Goal: Task Accomplishment & Management: Use online tool/utility

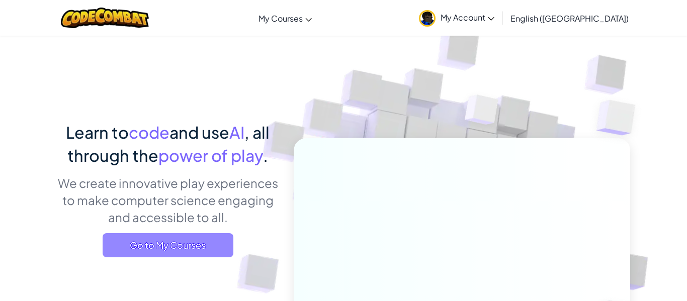
click at [161, 242] on span "Go to My Courses" at bounding box center [168, 245] width 131 height 24
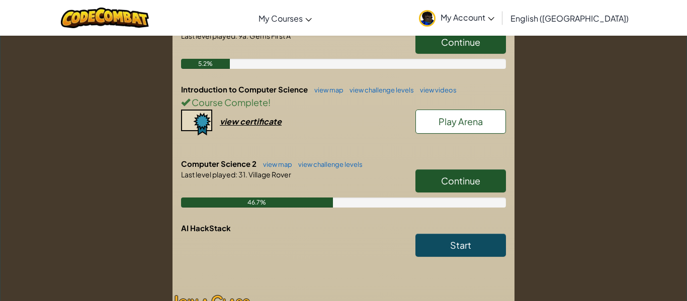
scroll to position [272, 0]
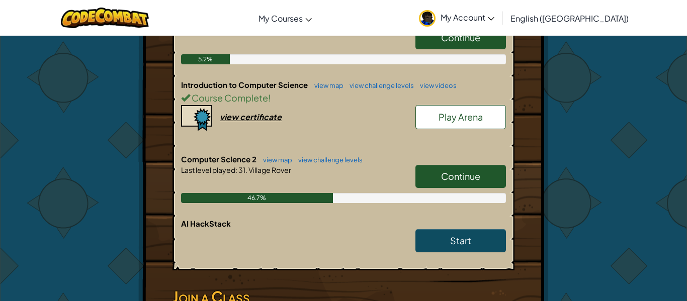
click at [468, 170] on span "Continue" at bounding box center [460, 176] width 39 height 12
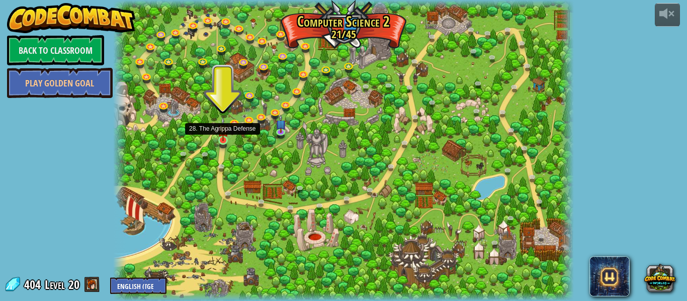
click at [221, 140] on img at bounding box center [223, 129] width 11 height 24
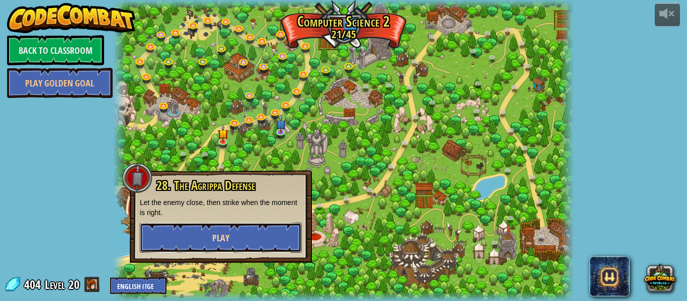
click at [273, 239] on button "Play" at bounding box center [221, 238] width 162 height 30
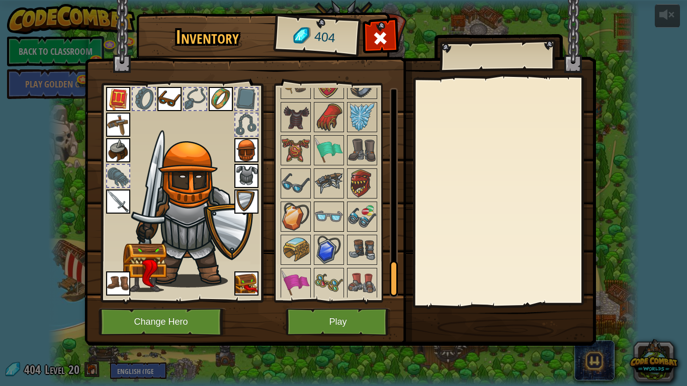
scroll to position [1129, 0]
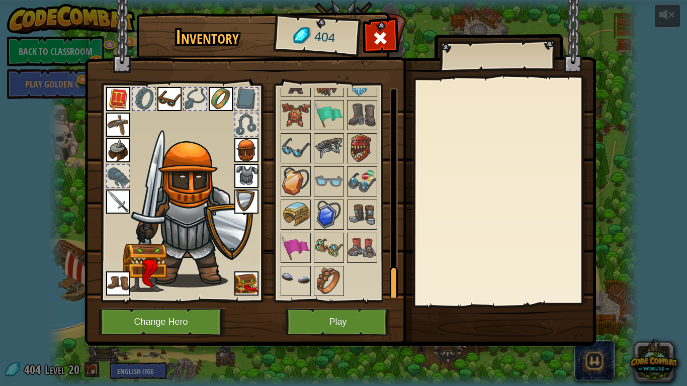
click at [289, 269] on img at bounding box center [296, 281] width 28 height 28
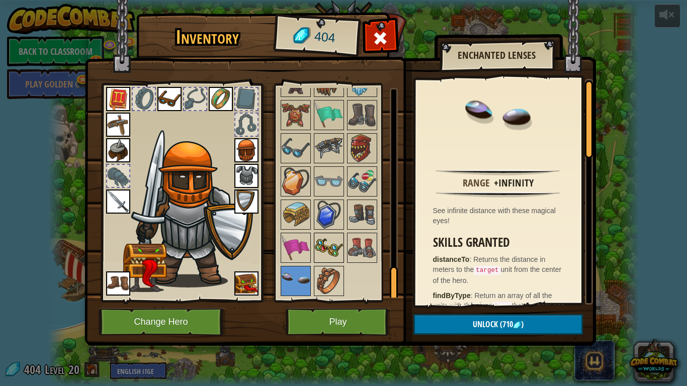
click at [324, 243] on img at bounding box center [329, 248] width 28 height 28
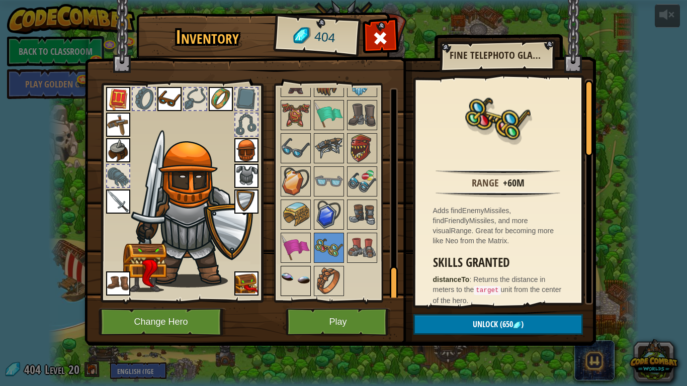
click at [292, 286] on img at bounding box center [296, 281] width 28 height 28
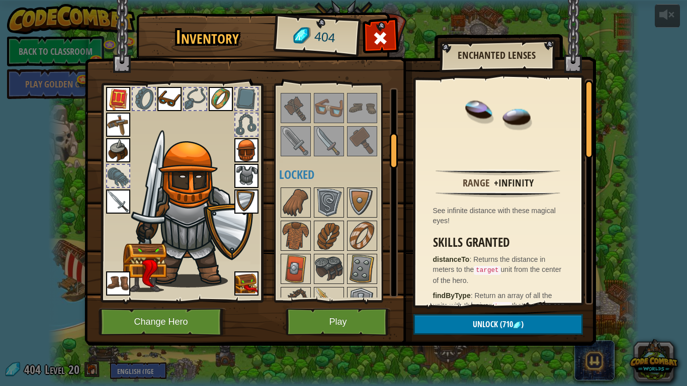
scroll to position [314, 0]
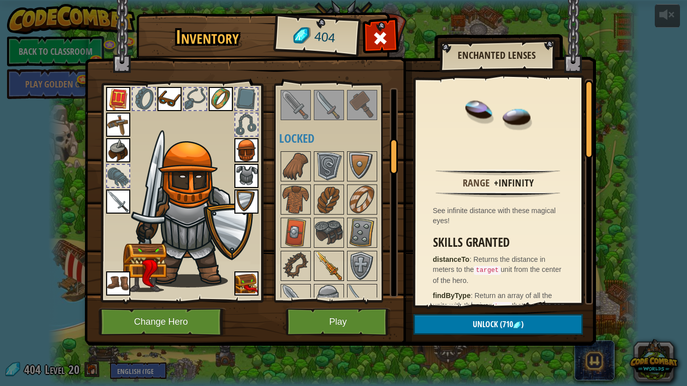
click at [317, 275] on img at bounding box center [329, 266] width 28 height 28
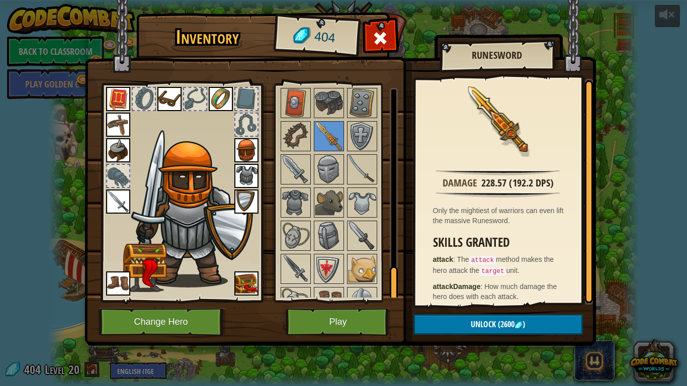
scroll to position [1129, 0]
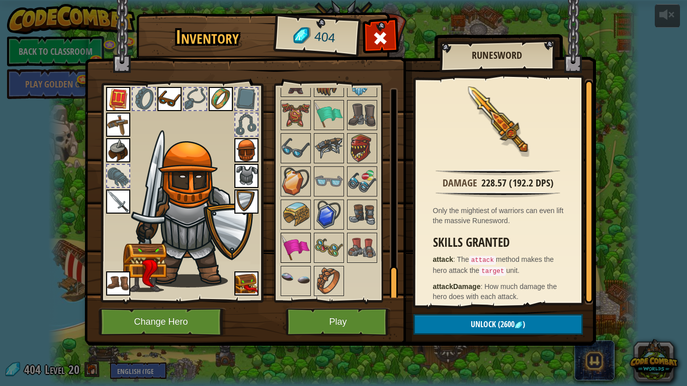
click at [292, 257] on img at bounding box center [296, 248] width 28 height 28
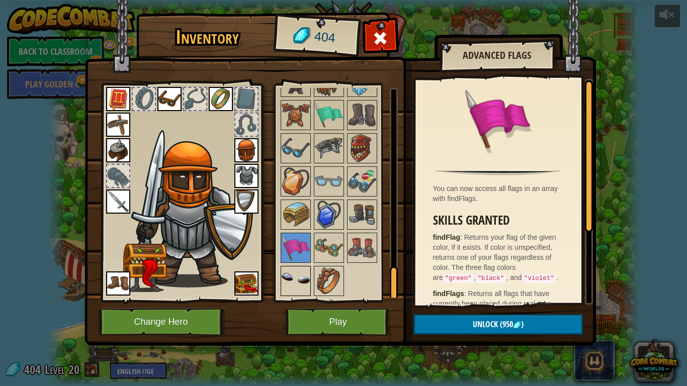
click at [290, 272] on img at bounding box center [296, 281] width 28 height 28
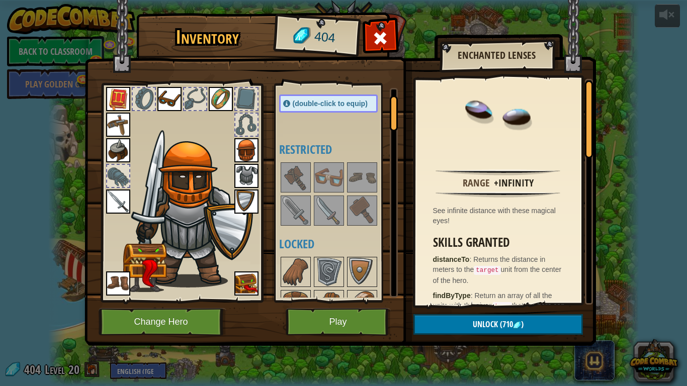
scroll to position [0, 0]
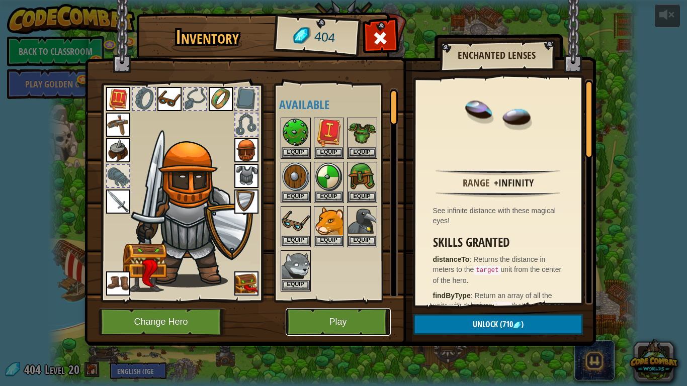
click at [327, 301] on button "Play" at bounding box center [338, 322] width 105 height 28
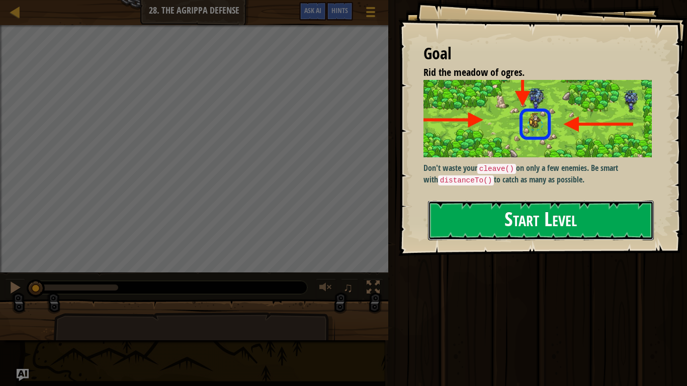
click at [536, 231] on button "Start Level" at bounding box center [541, 221] width 226 height 40
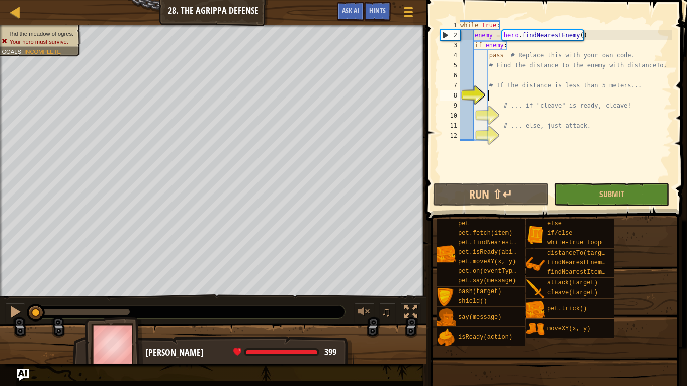
scroll to position [5, 4]
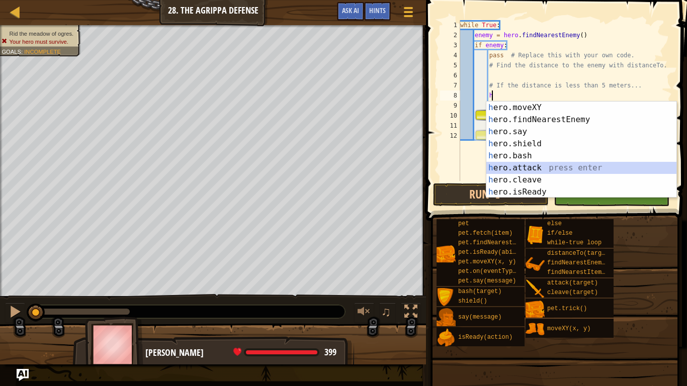
click at [533, 165] on div "h ero.moveXY press enter h ero.findNearestEnemy press enter h ero.say press ent…" at bounding box center [581, 162] width 190 height 121
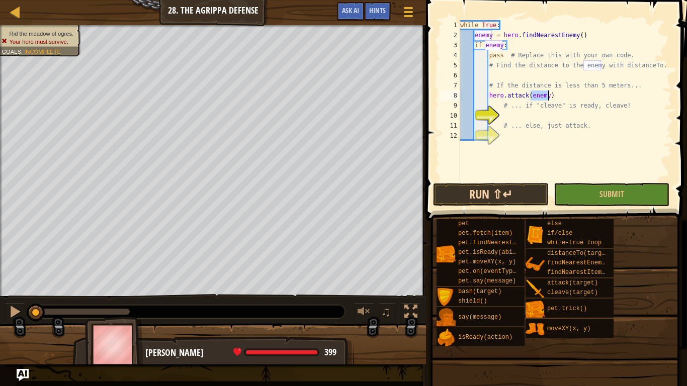
type textarea "hero.attack(enemy)"
click at [511, 194] on button "Run ⇧↵" at bounding box center [491, 194] width 116 height 23
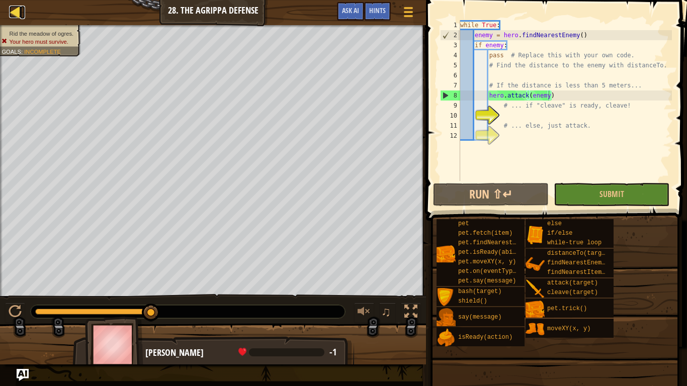
click at [17, 15] on div at bounding box center [15, 12] width 13 height 13
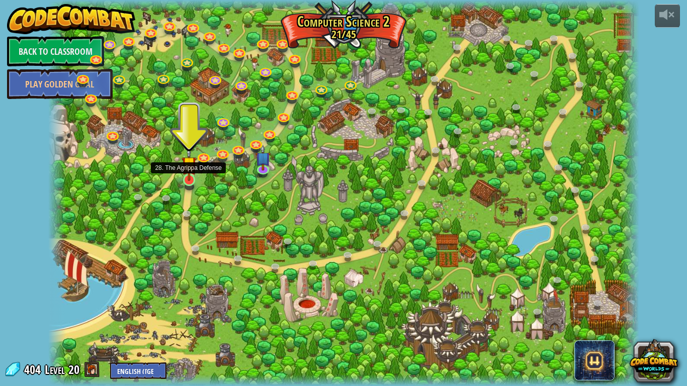
click at [190, 174] on img at bounding box center [188, 164] width 15 height 34
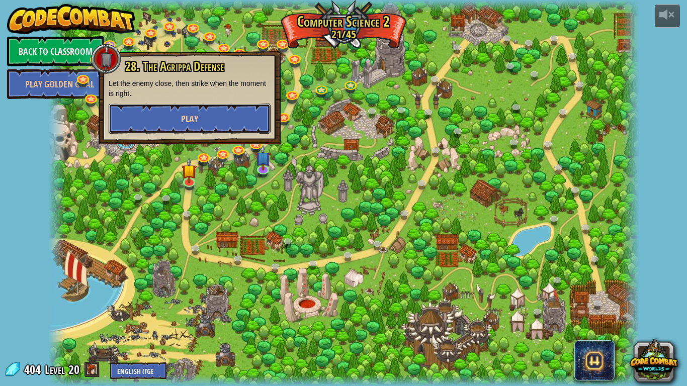
click at [169, 127] on button "Play" at bounding box center [190, 119] width 162 height 30
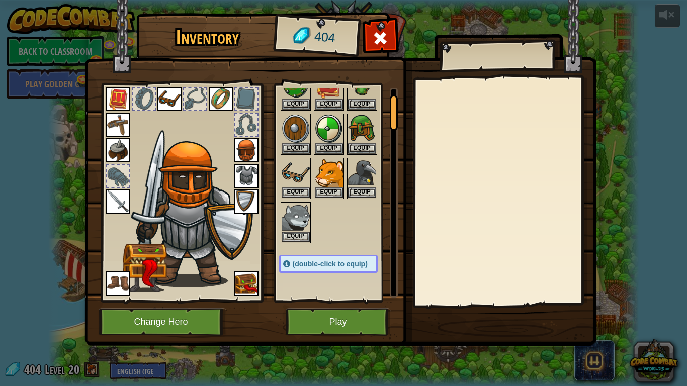
scroll to position [130, 0]
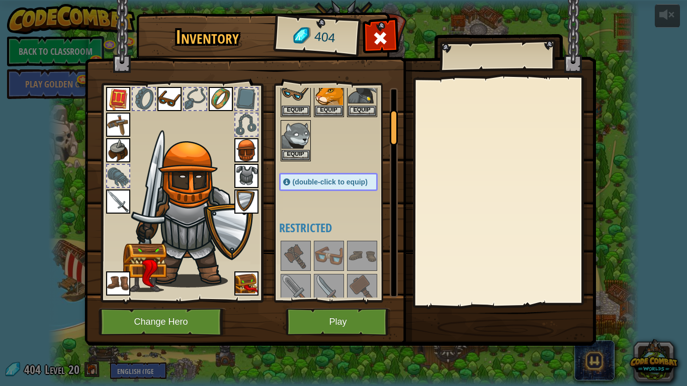
click at [357, 281] on img at bounding box center [362, 289] width 28 height 28
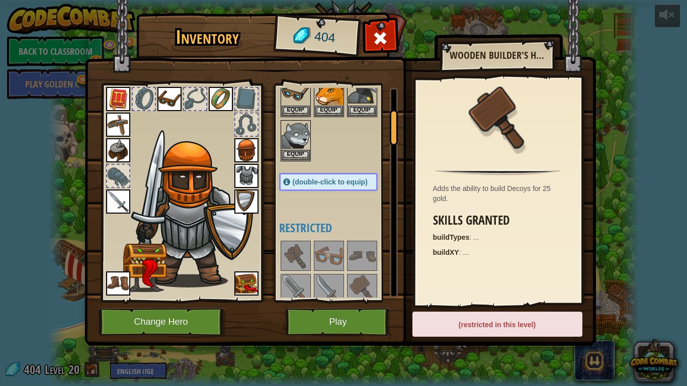
click at [368, 271] on div at bounding box center [338, 272] width 119 height 66
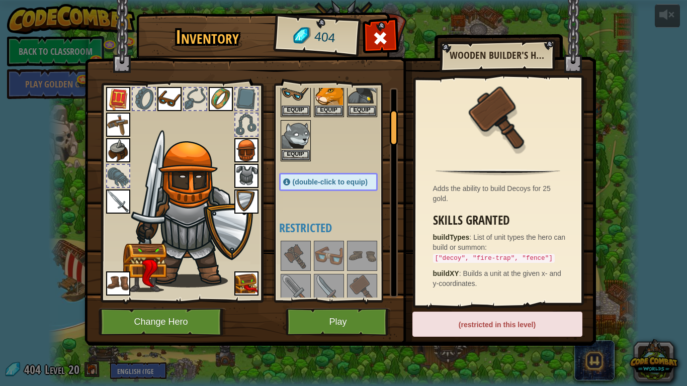
click at [364, 266] on img at bounding box center [362, 256] width 28 height 28
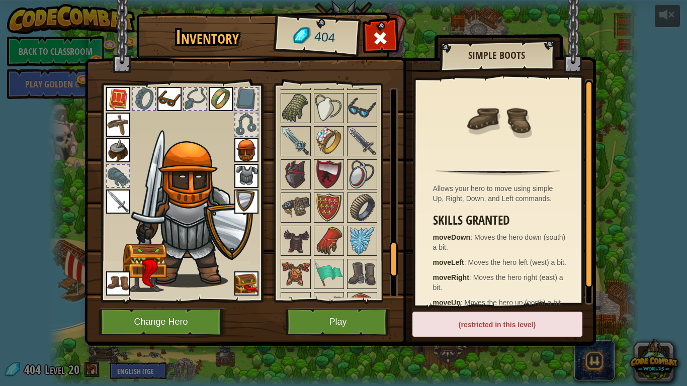
scroll to position [975, 0]
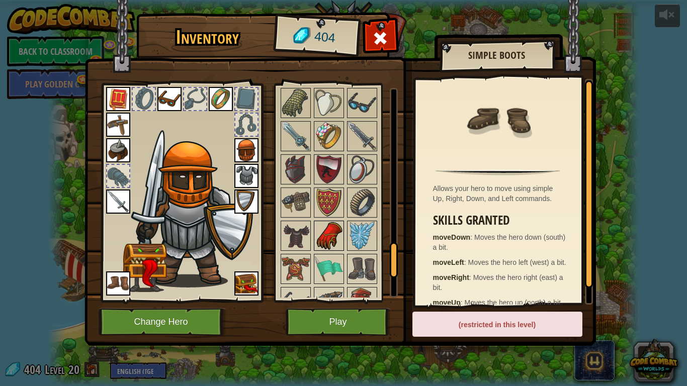
click at [327, 233] on img at bounding box center [329, 236] width 28 height 28
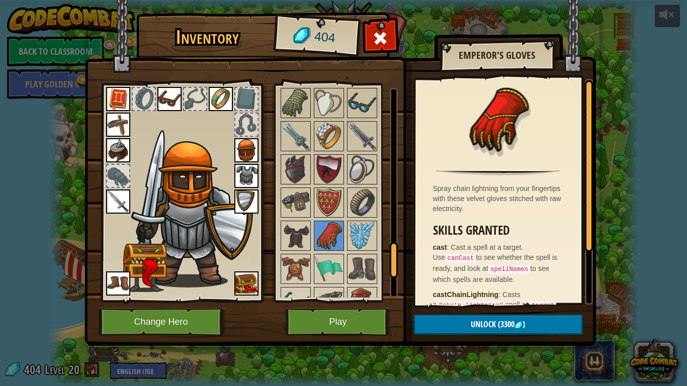
click at [372, 231] on img at bounding box center [362, 236] width 28 height 28
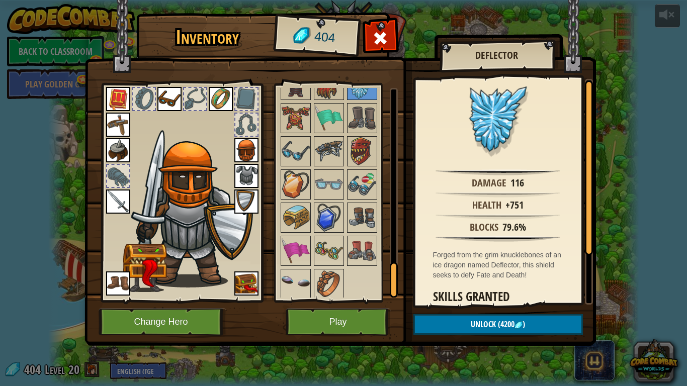
scroll to position [1127, 0]
click at [306, 189] on img at bounding box center [296, 183] width 28 height 28
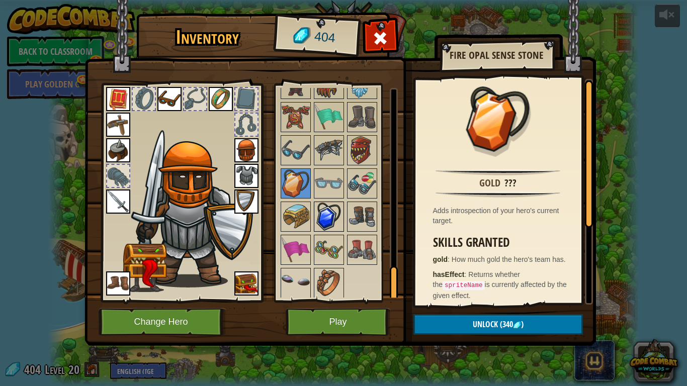
click at [334, 219] on img at bounding box center [329, 217] width 28 height 28
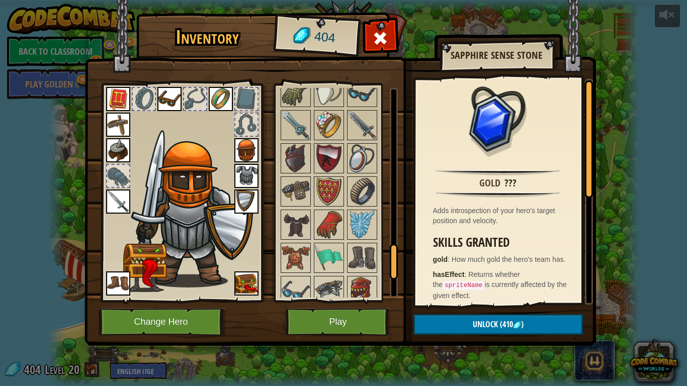
scroll to position [985, 0]
click at [329, 214] on img at bounding box center [329, 226] width 28 height 28
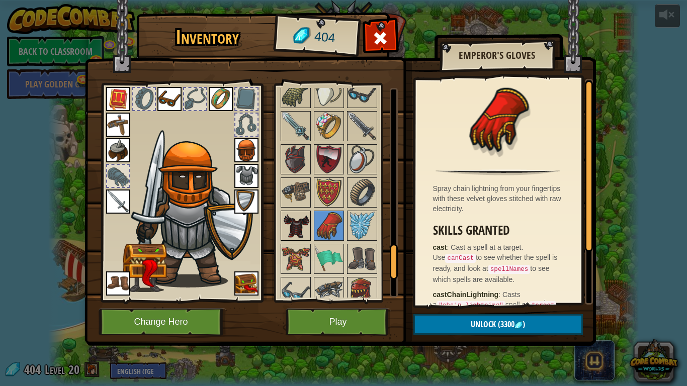
click at [304, 221] on img at bounding box center [296, 226] width 28 height 28
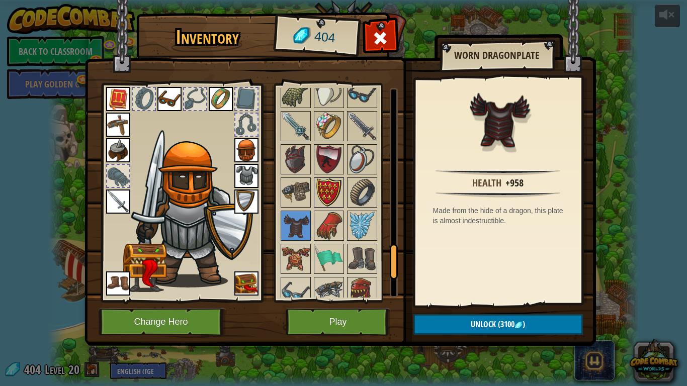
click at [332, 196] on img at bounding box center [329, 192] width 28 height 28
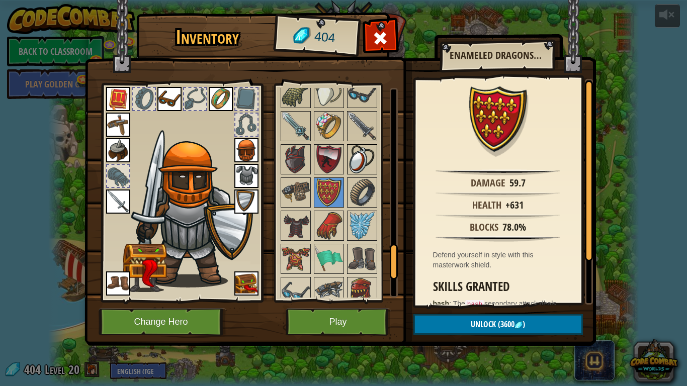
scroll to position [1129, 0]
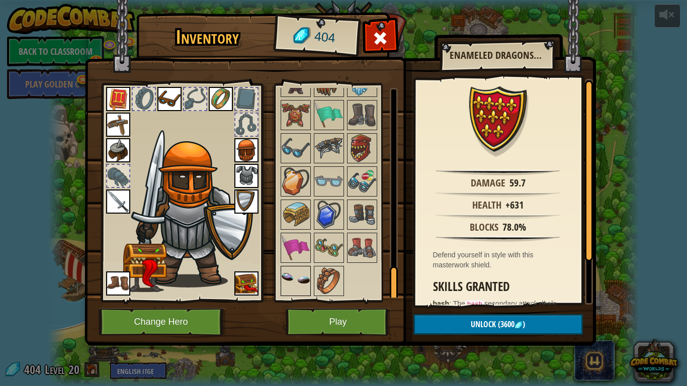
click at [291, 271] on img at bounding box center [296, 281] width 28 height 28
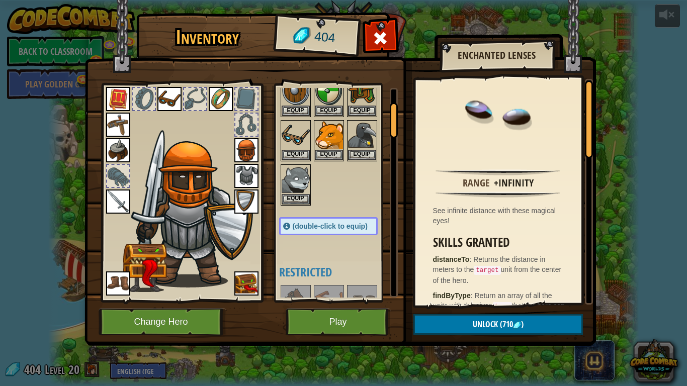
scroll to position [0, 0]
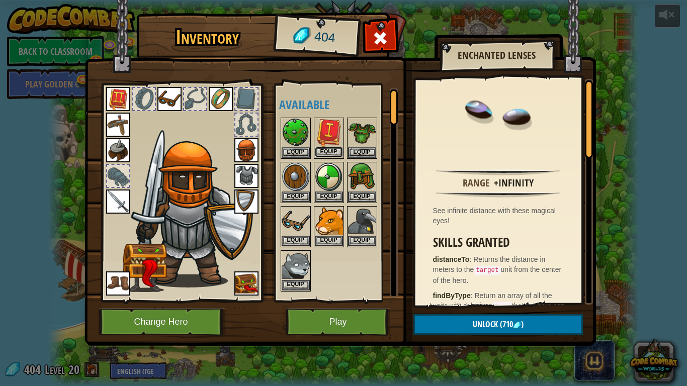
click at [332, 153] on button "Equip" at bounding box center [329, 152] width 28 height 11
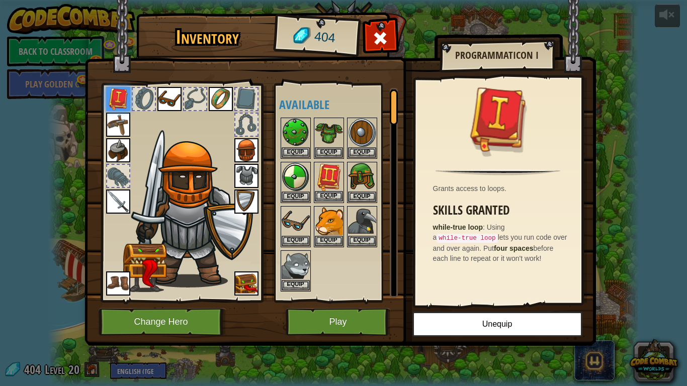
click at [333, 174] on img at bounding box center [329, 177] width 28 height 28
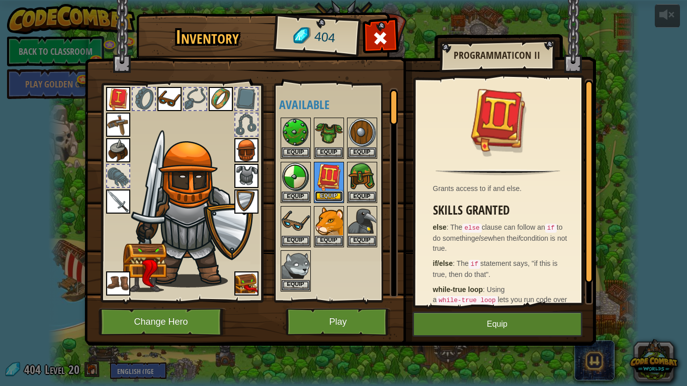
click at [329, 197] on button "Equip" at bounding box center [329, 196] width 28 height 11
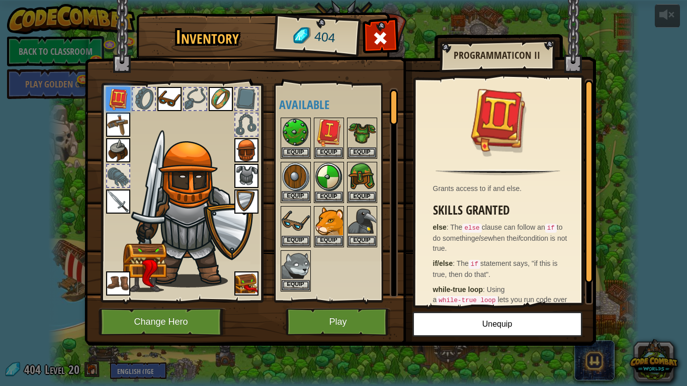
click at [308, 186] on img at bounding box center [296, 177] width 28 height 28
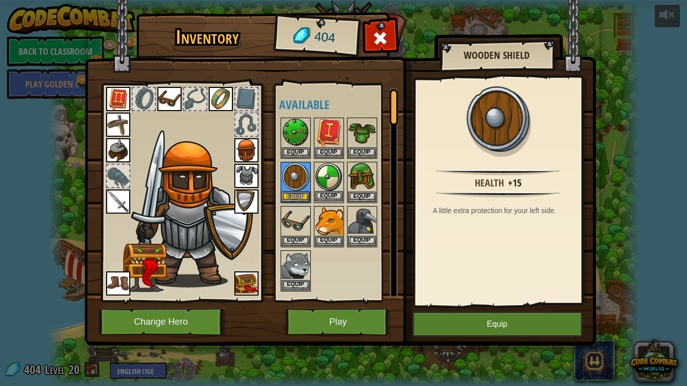
click at [332, 180] on img at bounding box center [329, 177] width 28 height 28
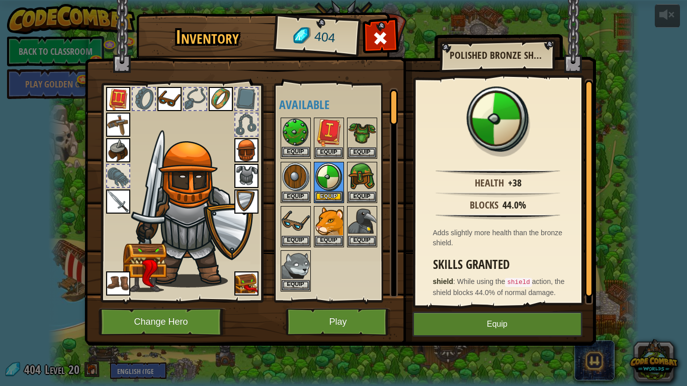
click at [289, 131] on img at bounding box center [296, 133] width 28 height 28
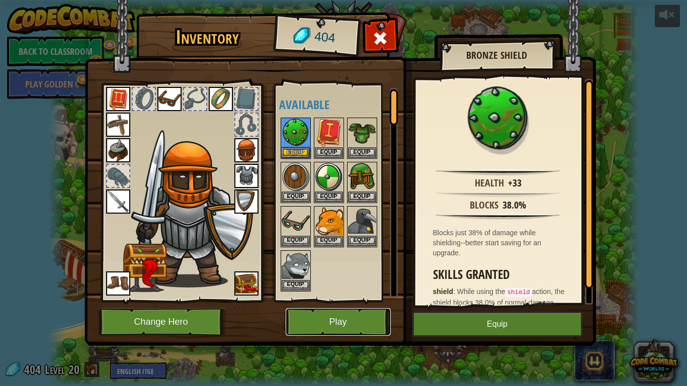
click at [321, 301] on button "Play" at bounding box center [338, 322] width 105 height 28
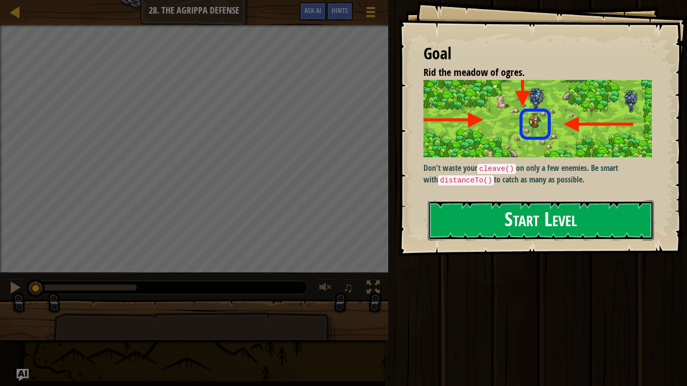
click at [469, 209] on button "Start Level" at bounding box center [541, 221] width 226 height 40
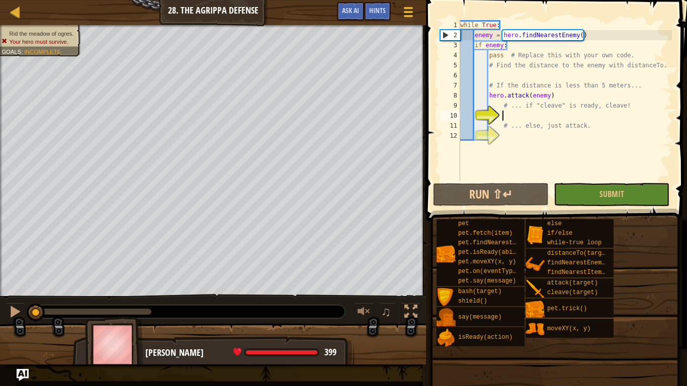
click at [560, 97] on div "while True : enemy = hero . findNearestEnemy ( ) if enemy : pass # Replace this…" at bounding box center [565, 110] width 214 height 181
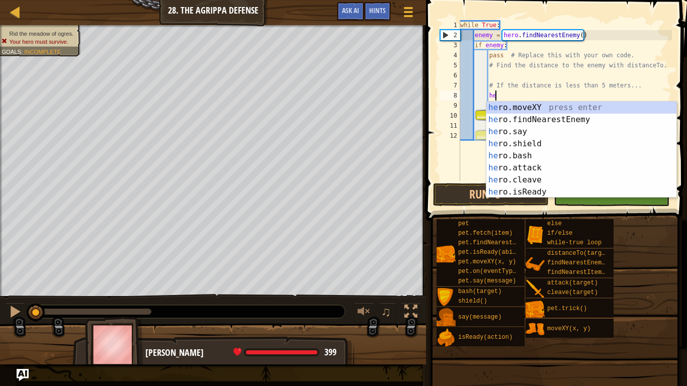
type textarea "h"
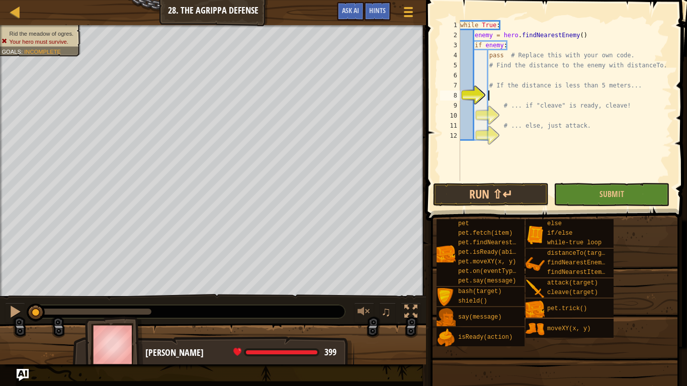
scroll to position [5, 4]
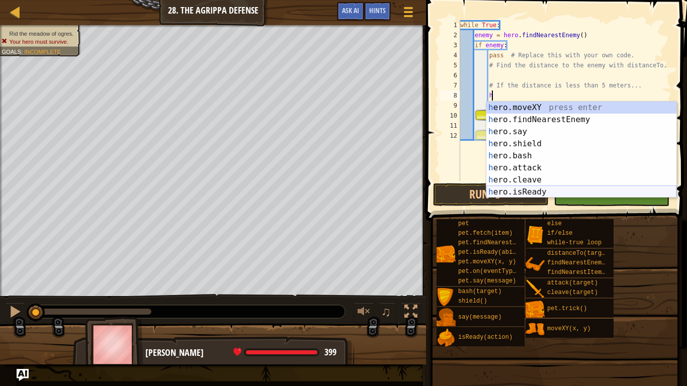
click at [568, 192] on div "h ero.moveXY press enter h ero.findNearestEnemy press enter h ero.say press ent…" at bounding box center [581, 162] width 190 height 121
type textarea "ready = hero.isReady("cleave")"
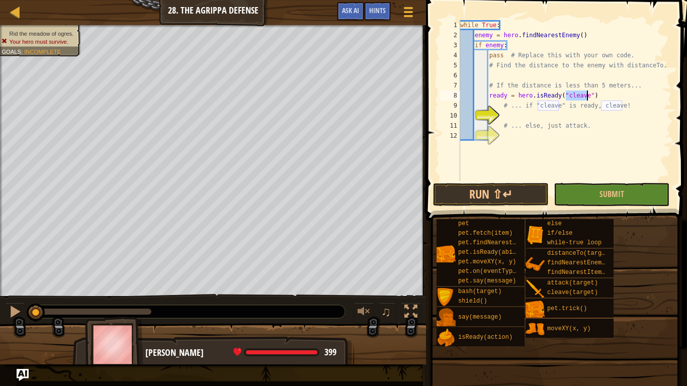
click at [520, 111] on div "while True : enemy = hero . findNearestEnemy ( ) if enemy : pass # Replace this…" at bounding box center [565, 110] width 214 height 181
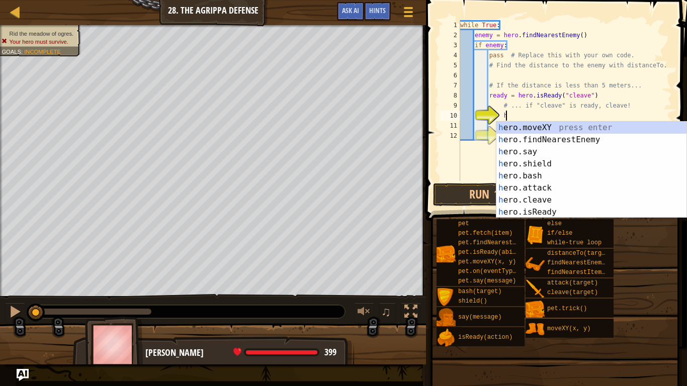
scroll to position [5, 6]
click at [553, 198] on div "h ero.moveXY press enter h ero.findNearestEnemy press enter h ero.say press ent…" at bounding box center [591, 182] width 190 height 121
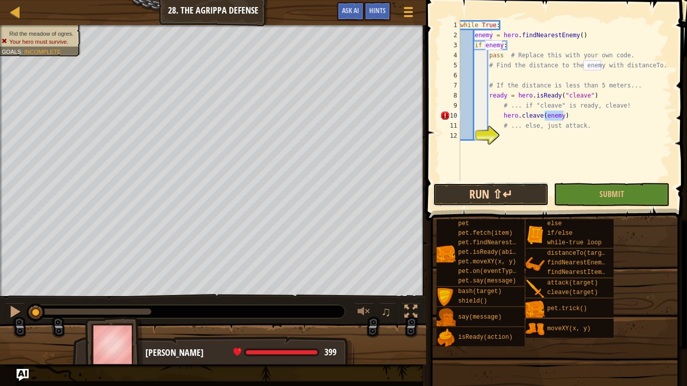
click at [529, 194] on button "Run ⇧↵" at bounding box center [491, 194] width 116 height 23
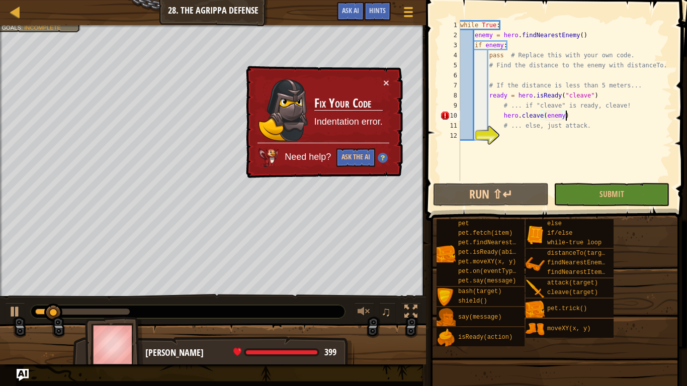
click at [583, 117] on div "while True : enemy = hero . findNearestEnemy ( ) if enemy : pass # Replace this…" at bounding box center [565, 110] width 214 height 181
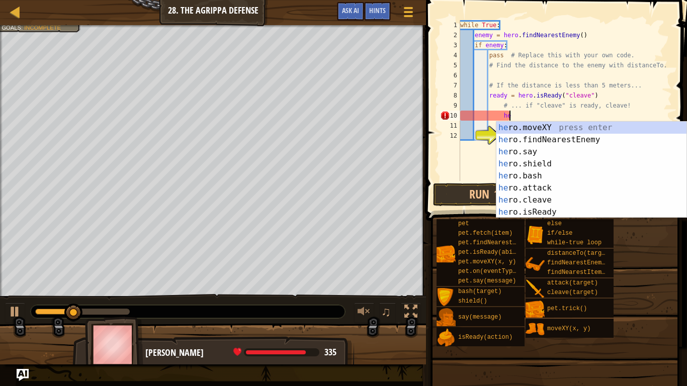
type textarea "h"
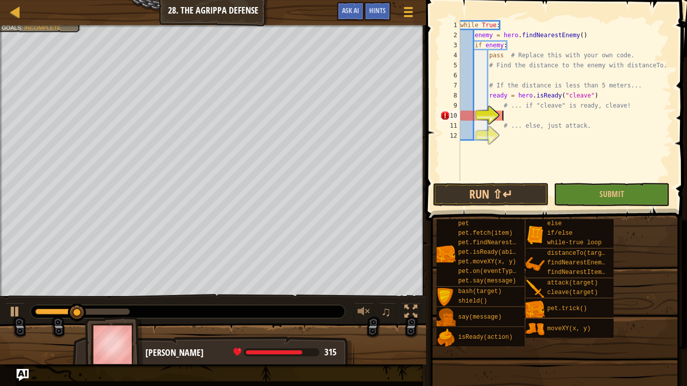
scroll to position [5, 6]
click at [595, 86] on div "while True : enemy = hero . findNearestEnemy ( ) if enemy : pass # Replace this…" at bounding box center [565, 110] width 214 height 181
click at [600, 98] on div "while True : enemy = hero . findNearestEnemy ( ) if enemy : pass # Replace this…" at bounding box center [565, 110] width 214 height 181
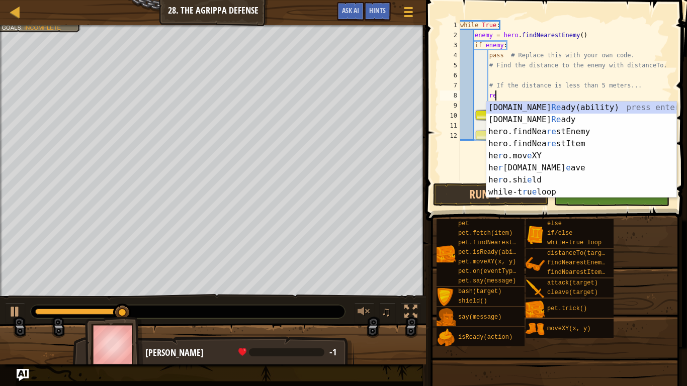
type textarea "r"
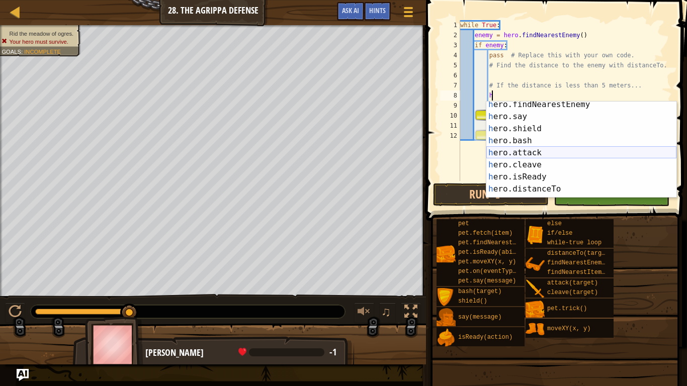
scroll to position [24, 0]
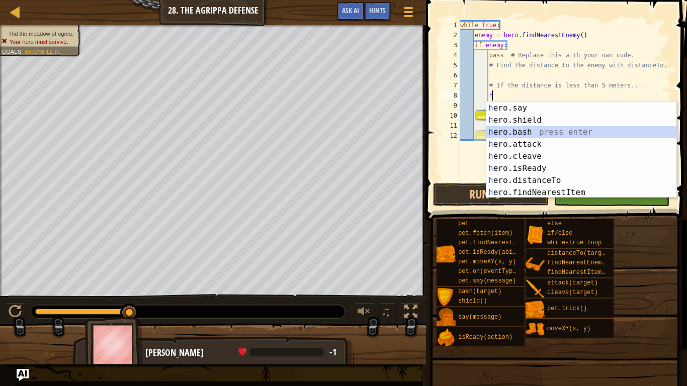
click at [559, 132] on div "h ero.findNearestEnemy press enter h ero.say press enter h ero.shield press ent…" at bounding box center [581, 150] width 190 height 121
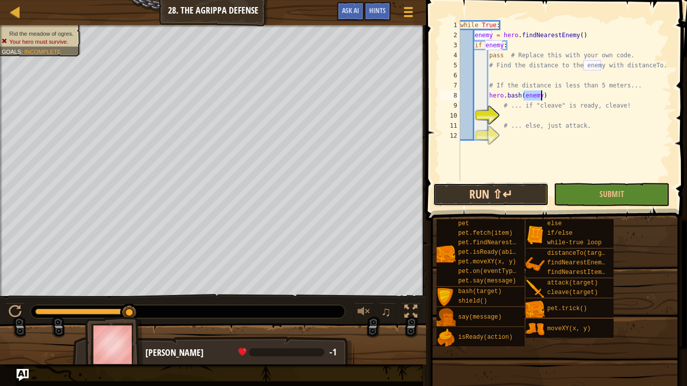
click at [527, 188] on button "Run ⇧↵" at bounding box center [491, 194] width 116 height 23
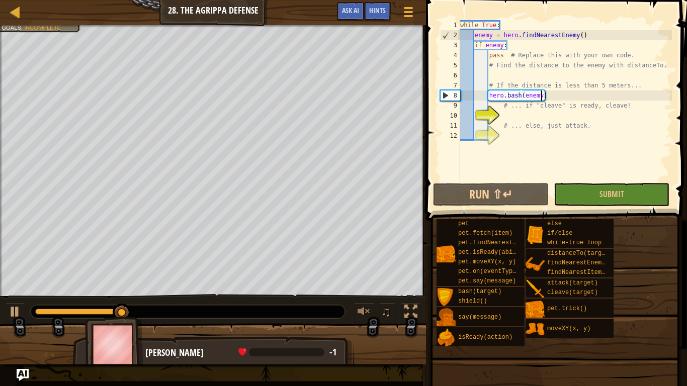
click at [563, 97] on div "while True : enemy = hero . findNearestEnemy ( ) if enemy : pass # Replace this…" at bounding box center [565, 110] width 214 height 181
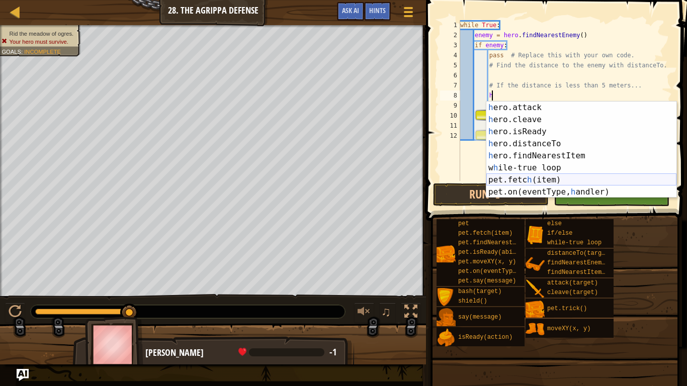
scroll to position [0, 0]
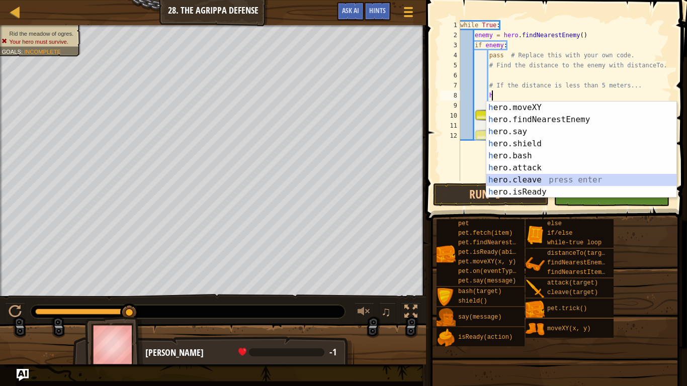
click at [544, 181] on div "h ero.moveXY press enter h ero.findNearestEnemy press enter h ero.say press ent…" at bounding box center [581, 162] width 190 height 121
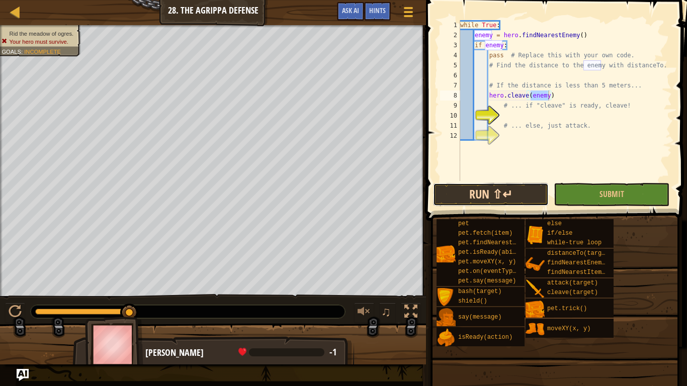
click at [524, 187] on button "Run ⇧↵" at bounding box center [491, 194] width 116 height 23
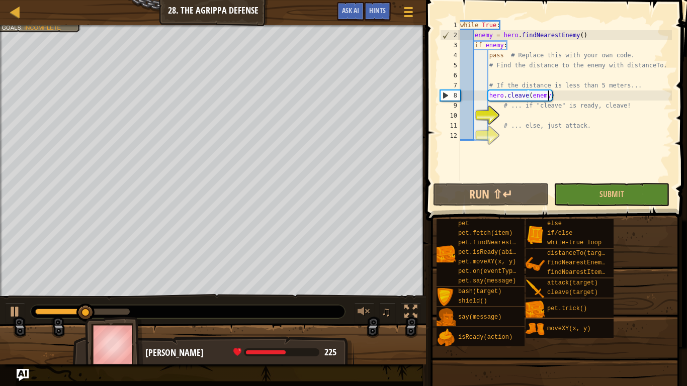
click at [589, 104] on div "while True : enemy = hero . findNearestEnemy ( ) if enemy : pass # Replace this…" at bounding box center [565, 110] width 214 height 181
click at [586, 99] on div "while True : enemy = hero . findNearestEnemy ( ) if enemy : pass # Replace this…" at bounding box center [565, 110] width 214 height 181
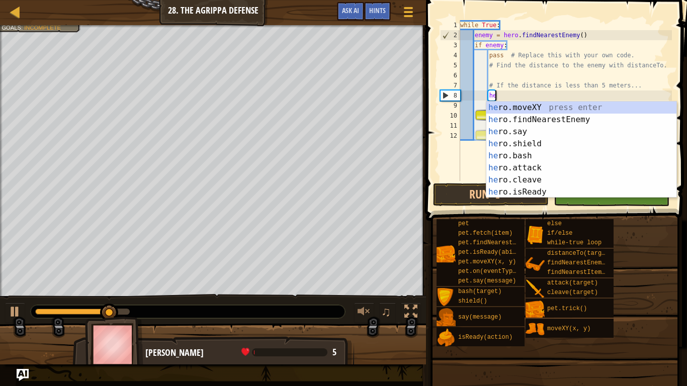
type textarea "h"
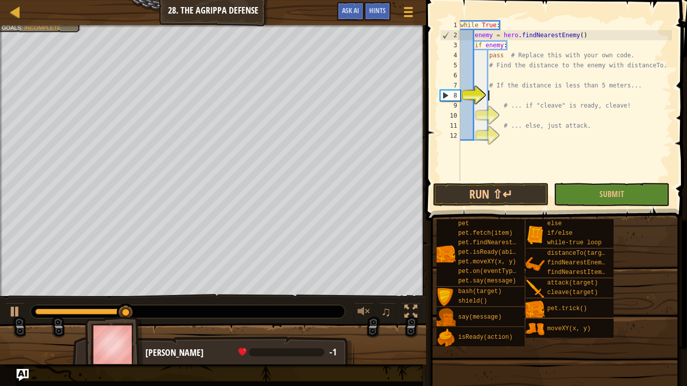
type textarea "h"
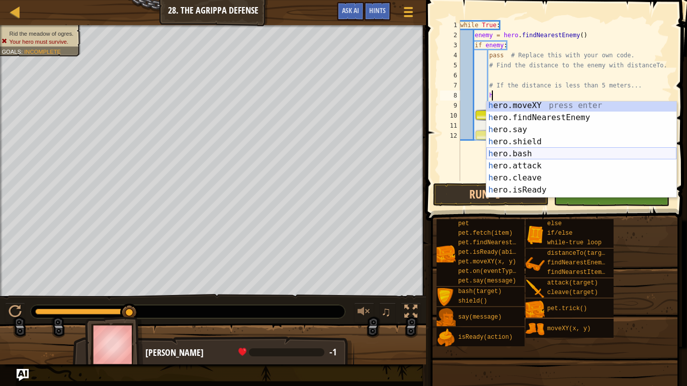
scroll to position [0, 0]
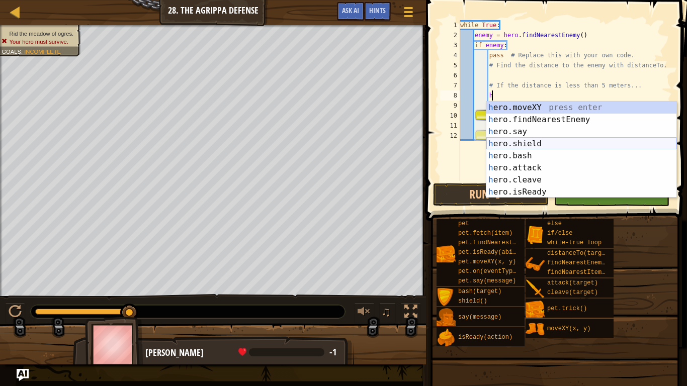
click at [557, 138] on div "h ero.moveXY press enter h ero.findNearestEnemy press enter h ero.say press ent…" at bounding box center [581, 162] width 190 height 121
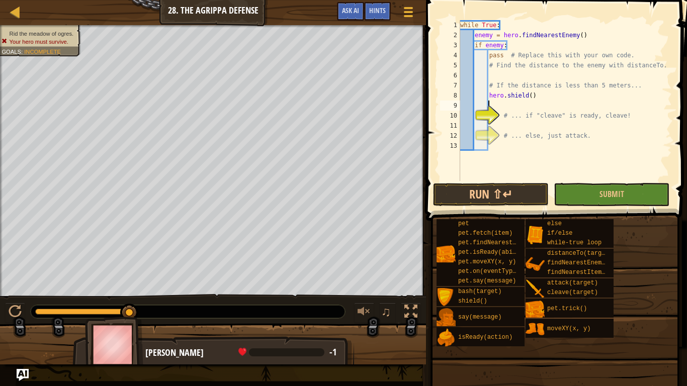
scroll to position [5, 4]
click at [530, 99] on div "while True : enemy = hero . findNearestEnemy ( ) if enemy : pass # Replace this…" at bounding box center [565, 110] width 214 height 181
click at [530, 187] on button "Run ⇧↵" at bounding box center [491, 194] width 116 height 23
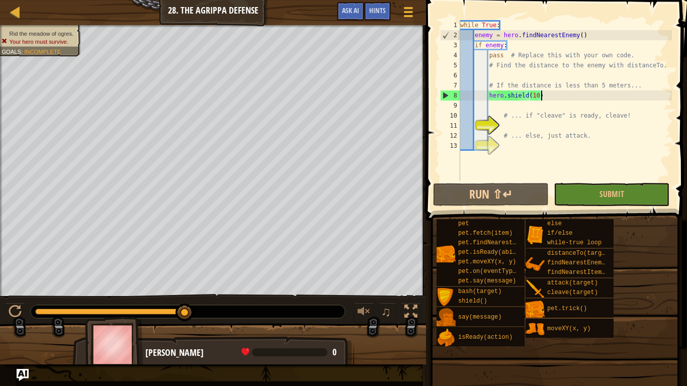
click at [551, 94] on div "while True : enemy = hero . findNearestEnemy ( ) if enemy : pass # Replace this…" at bounding box center [565, 110] width 214 height 181
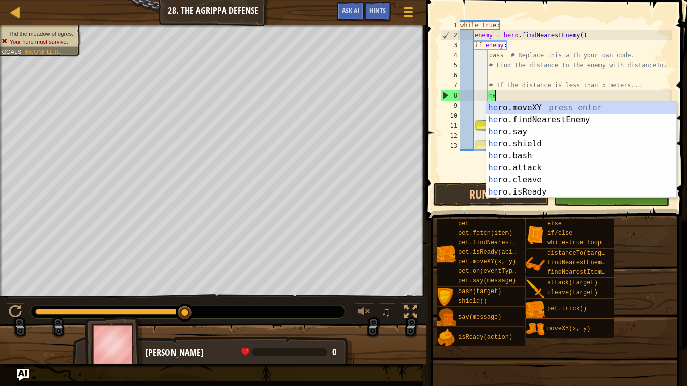
type textarea "h"
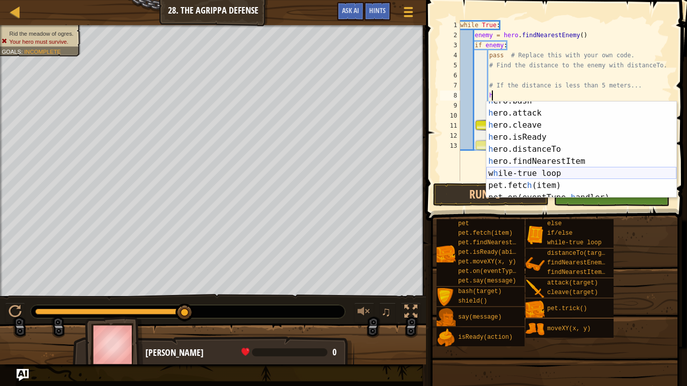
scroll to position [0, 0]
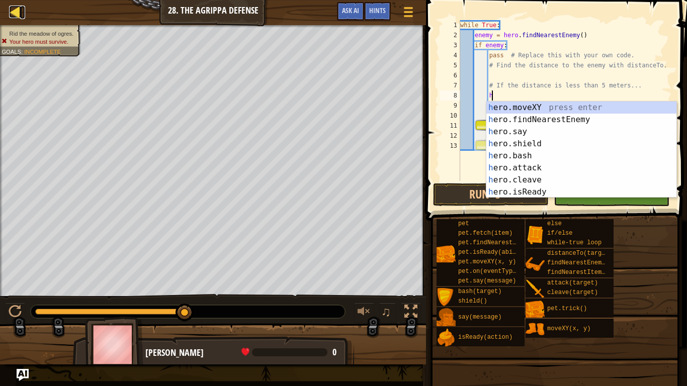
click at [21, 16] on div at bounding box center [15, 12] width 13 height 13
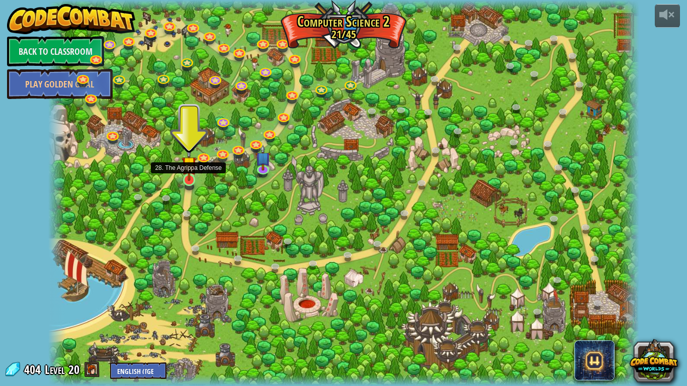
click at [190, 170] on img at bounding box center [188, 164] width 15 height 34
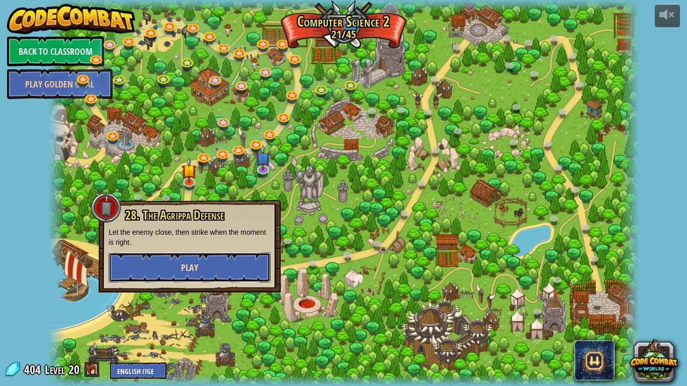
click at [195, 273] on span "Play" at bounding box center [189, 267] width 17 height 13
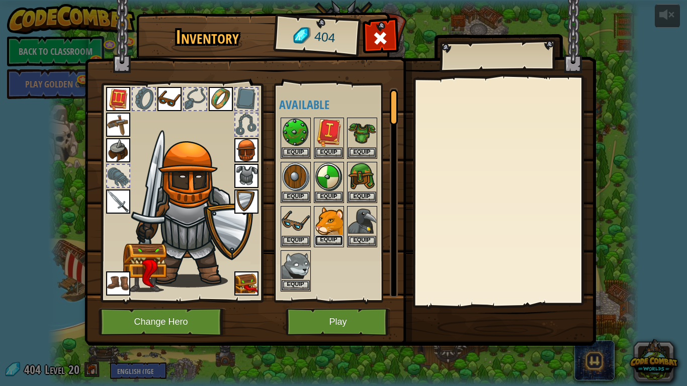
click at [340, 238] on button "Equip" at bounding box center [329, 240] width 28 height 11
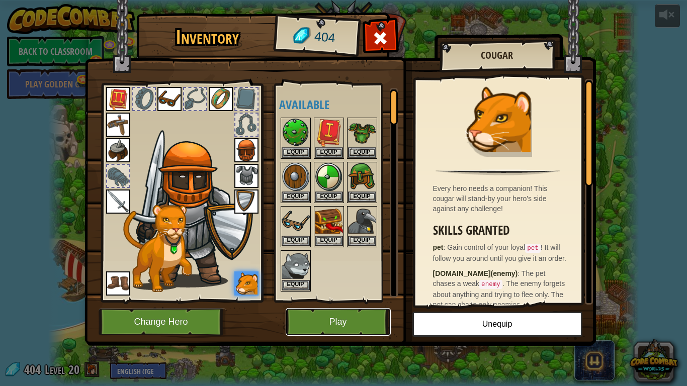
click at [305, 301] on button "Play" at bounding box center [338, 322] width 105 height 28
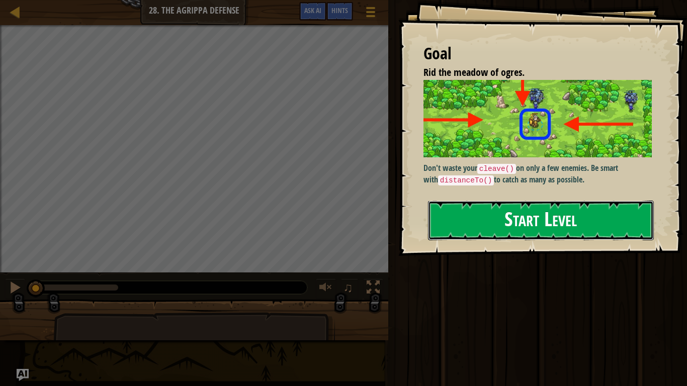
click at [545, 227] on button "Start Level" at bounding box center [541, 221] width 226 height 40
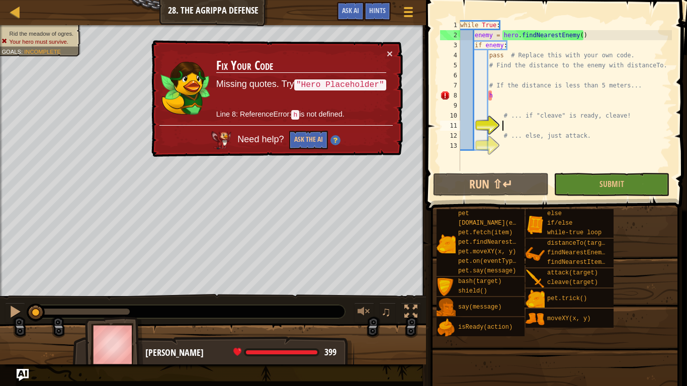
click at [478, 94] on div "while True : enemy = hero . findNearestEnemy ( ) if enemy : pass # Replace this…" at bounding box center [583, 105] width 251 height 171
type textarea "h"
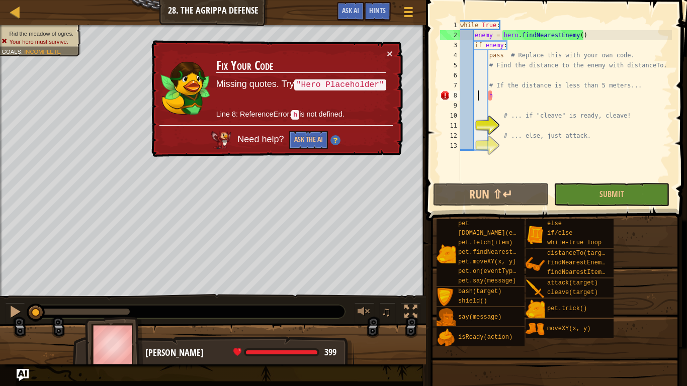
click at [481, 91] on div "while True : enemy = hero . findNearestEnemy ( ) if enemy : pass # Replace this…" at bounding box center [565, 110] width 214 height 181
click at [500, 93] on div "while True : enemy = hero . findNearestEnemy ( ) if enemy : pass # Replace this…" at bounding box center [565, 110] width 214 height 181
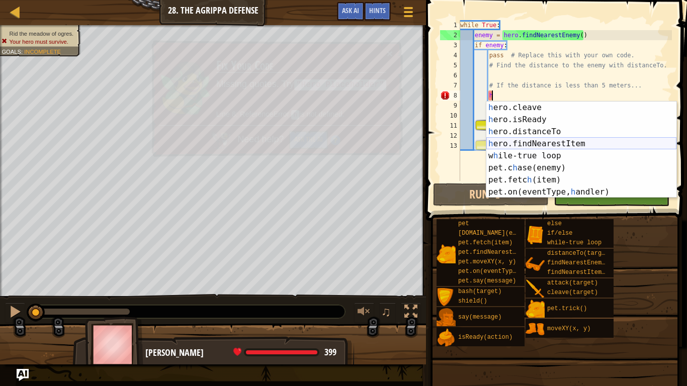
scroll to position [72, 0]
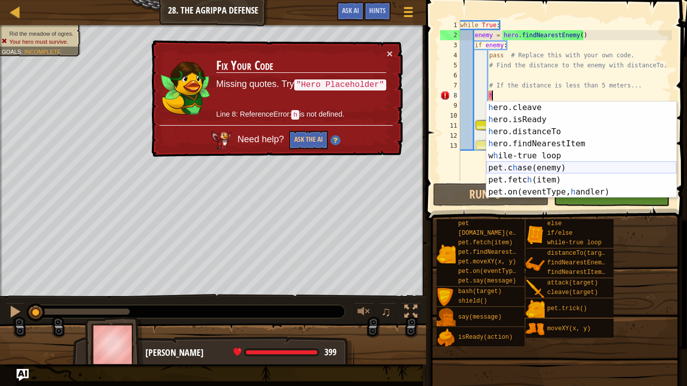
click at [566, 164] on div "h ero.cleave press enter h ero.isReady press enter h ero.distanceTo press enter…" at bounding box center [581, 162] width 190 height 121
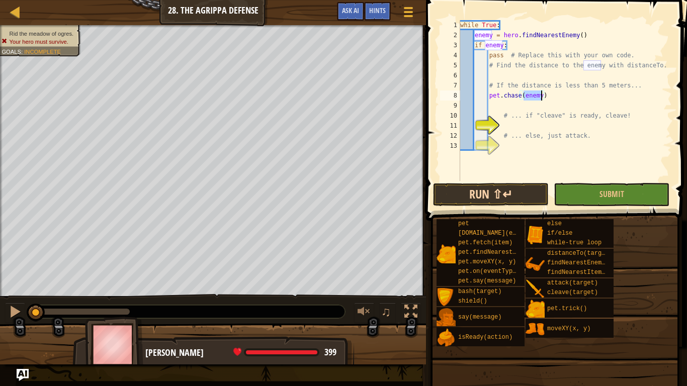
type textarea "[DOMAIN_NAME](enemy)"
click at [503, 190] on button "Run ⇧↵" at bounding box center [491, 194] width 116 height 23
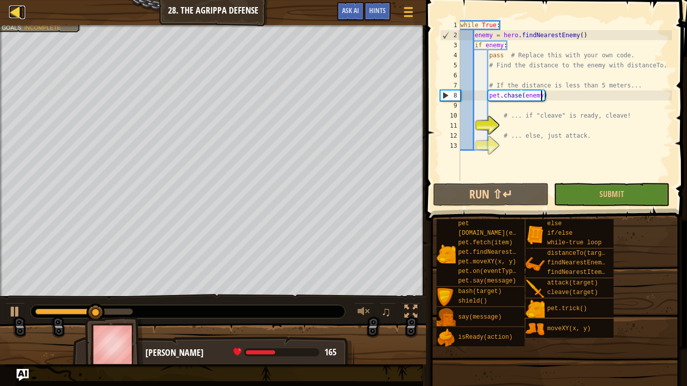
click at [12, 6] on div at bounding box center [15, 12] width 13 height 13
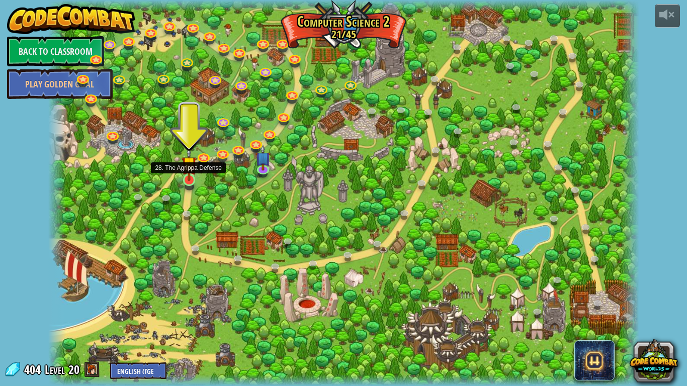
click at [194, 177] on img at bounding box center [188, 164] width 15 height 34
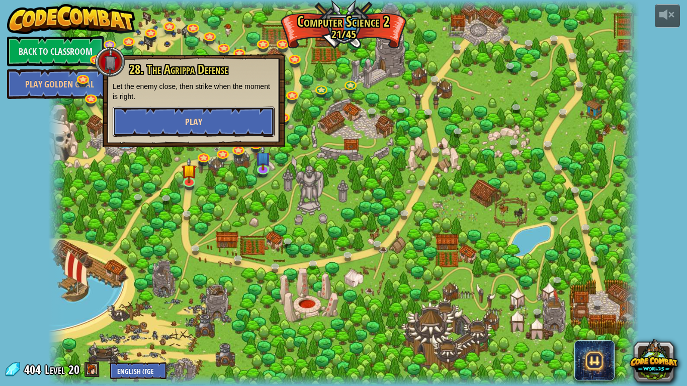
click at [202, 134] on button "Play" at bounding box center [194, 122] width 162 height 30
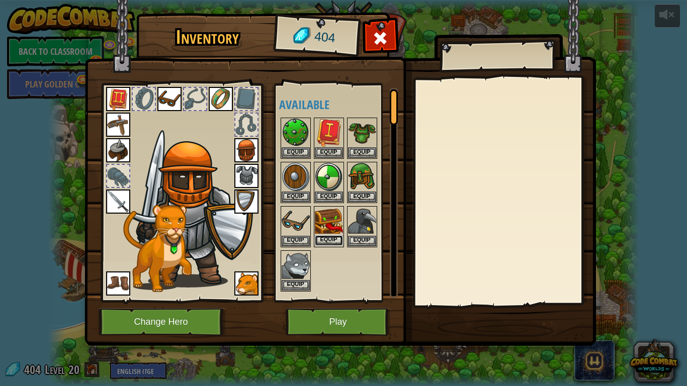
click at [321, 237] on button "Equip" at bounding box center [329, 240] width 28 height 11
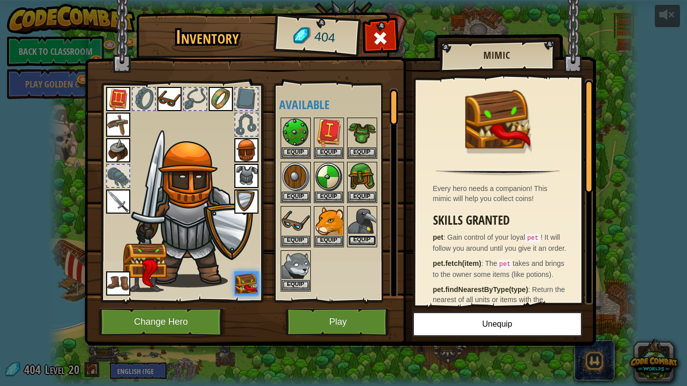
click at [371, 237] on button "Equip" at bounding box center [362, 240] width 28 height 11
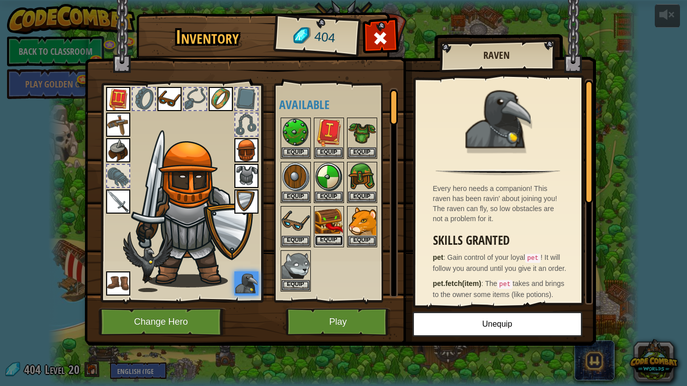
click at [342, 242] on button "Equip" at bounding box center [329, 240] width 28 height 11
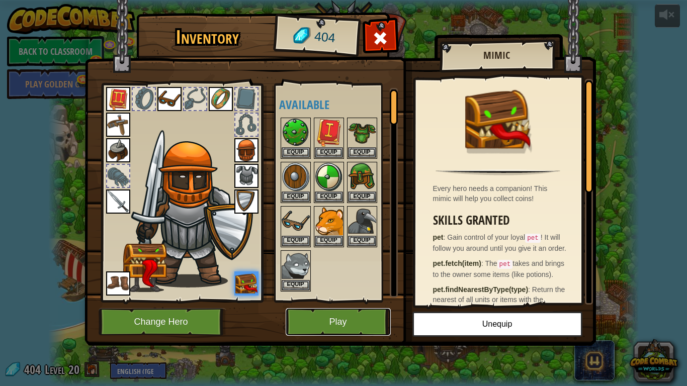
click at [328, 301] on button "Play" at bounding box center [338, 322] width 105 height 28
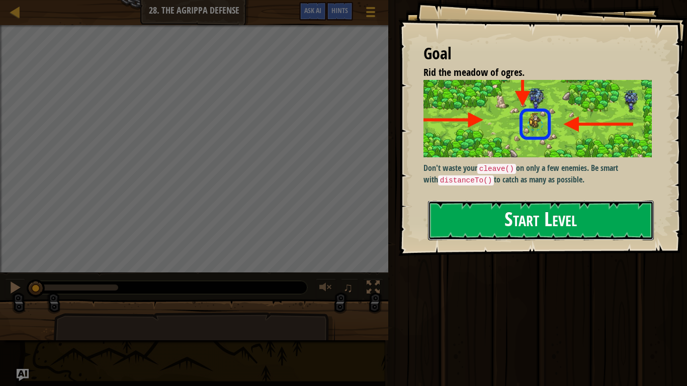
click at [480, 214] on button "Start Level" at bounding box center [541, 221] width 226 height 40
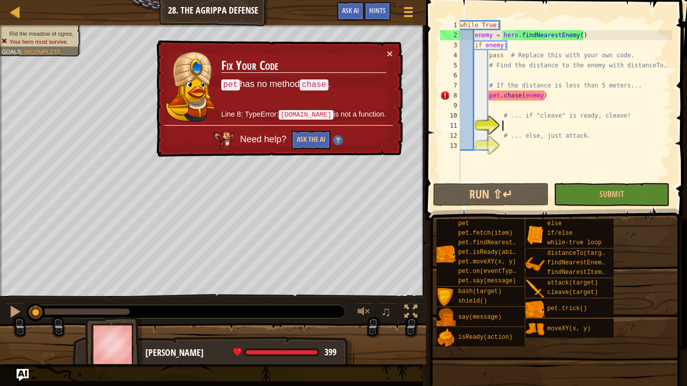
click at [554, 101] on div "while True : enemy = hero . findNearestEnemy ( ) if enemy : pass # Replace this…" at bounding box center [565, 110] width 214 height 181
click at [555, 98] on div "while True : enemy = hero . findNearestEnemy ( ) if enemy : pass # Replace this…" at bounding box center [565, 110] width 214 height 181
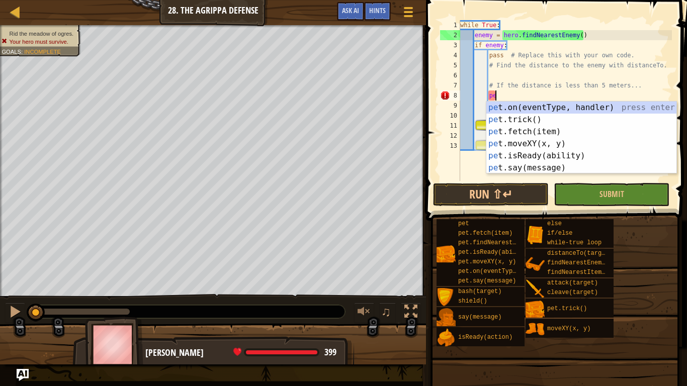
type textarea "p"
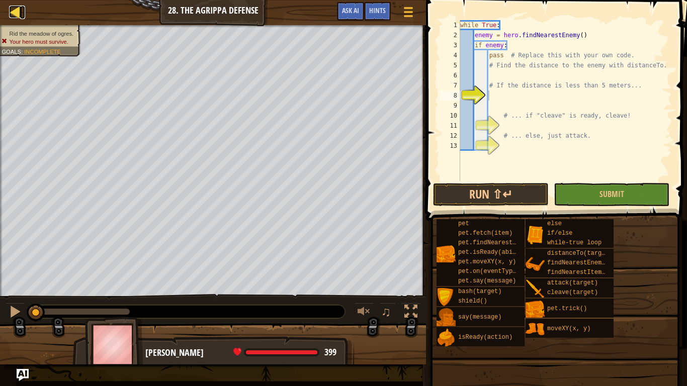
click at [14, 17] on div at bounding box center [15, 12] width 13 height 13
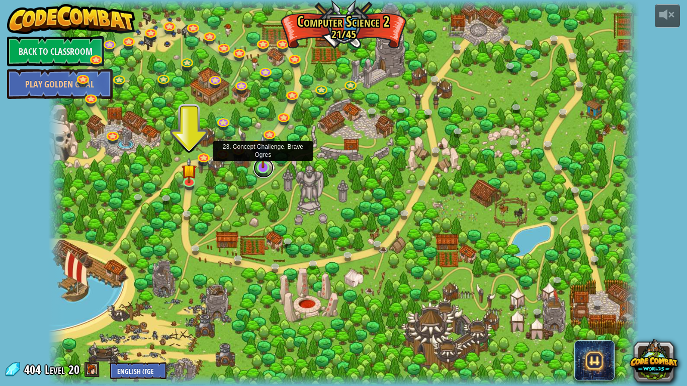
click at [268, 171] on link at bounding box center [263, 168] width 20 height 20
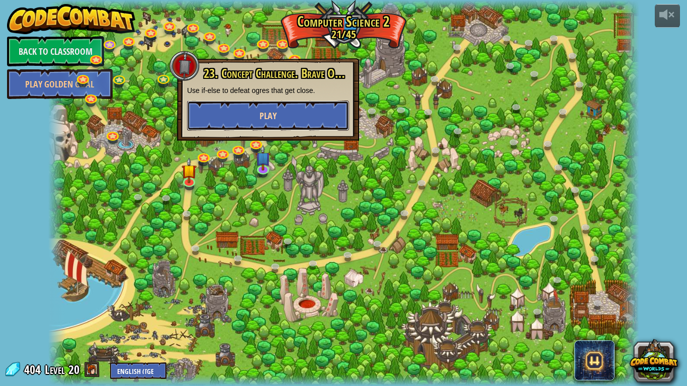
click at [205, 109] on button "Play" at bounding box center [268, 116] width 162 height 30
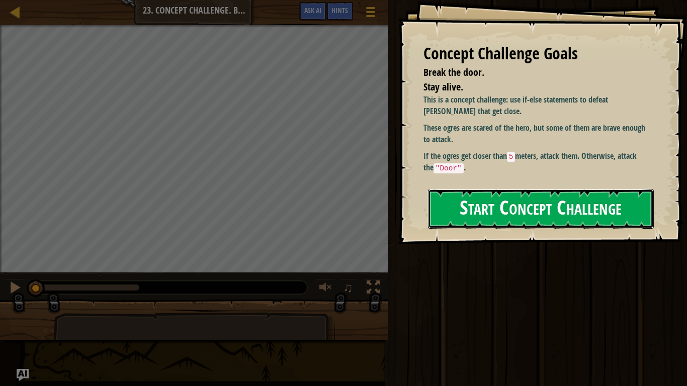
click at [482, 205] on button "Start Concept Challenge" at bounding box center [541, 209] width 226 height 40
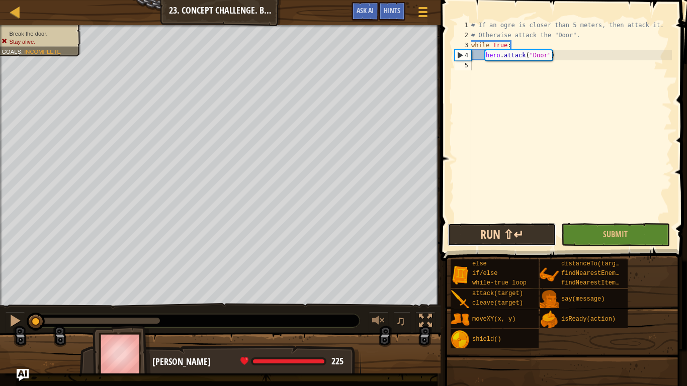
click at [468, 240] on button "Run ⇧↵" at bounding box center [501, 234] width 109 height 23
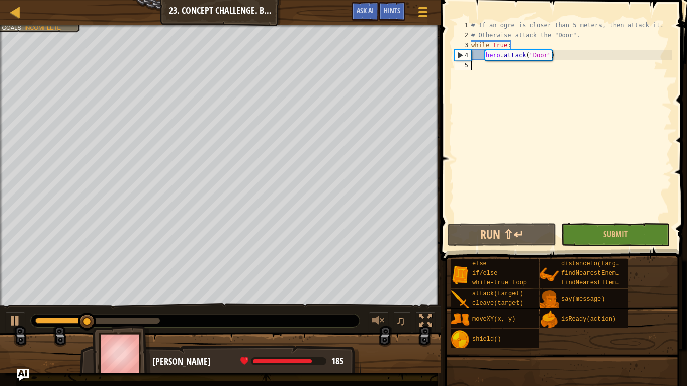
type textarea "hero.attack("Door")"
click at [485, 69] on div "# If an ogre is closer than 5 meters, then attack it. # Otherwise attack the "D…" at bounding box center [570, 130] width 203 height 221
type textarea "hero.attack("Door")"
click at [485, 69] on div "# If an ogre is closer than 5 meters, then attack it. # Otherwise attack the "D…" at bounding box center [570, 130] width 203 height 221
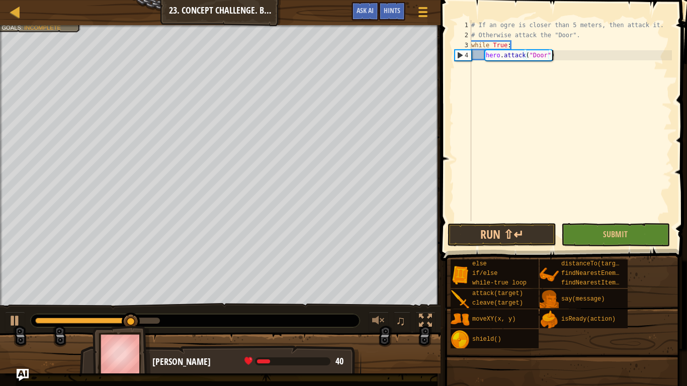
click at [485, 69] on div "# If an ogre is closer than 5 meters, then attack it. # Otherwise attack the "D…" at bounding box center [570, 130] width 203 height 221
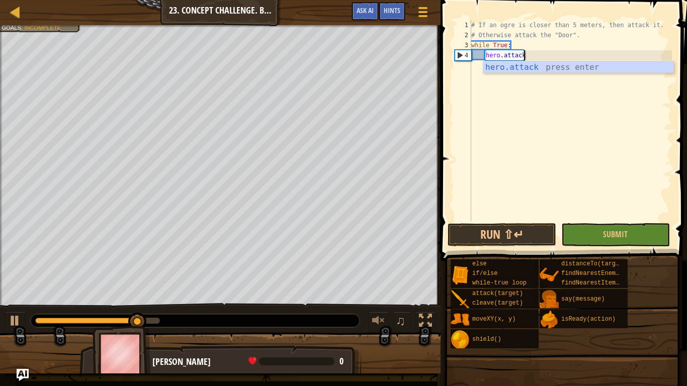
click at [485, 69] on div "hero.attack press enter" at bounding box center [578, 79] width 190 height 36
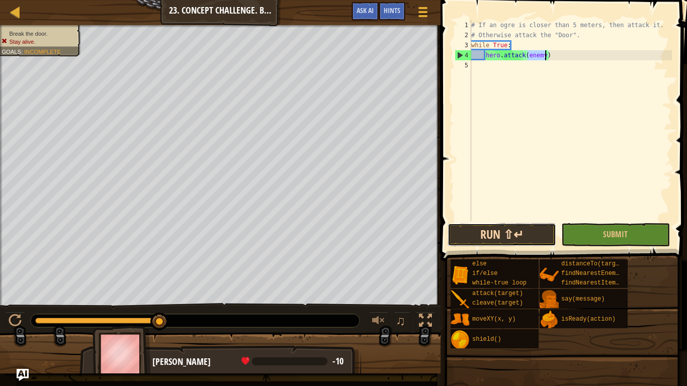
click at [474, 239] on button "Run ⇧↵" at bounding box center [501, 234] width 109 height 23
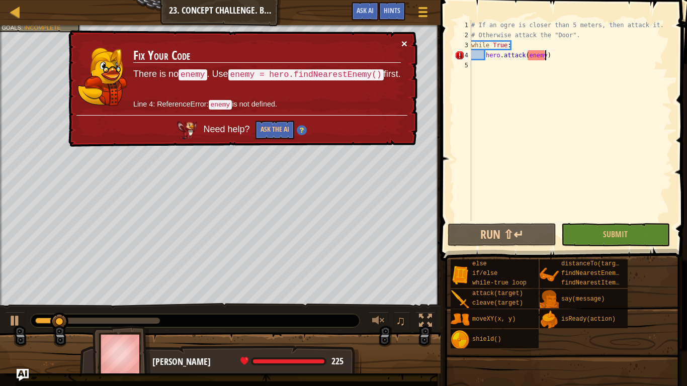
click at [402, 42] on button "×" at bounding box center [404, 43] width 6 height 11
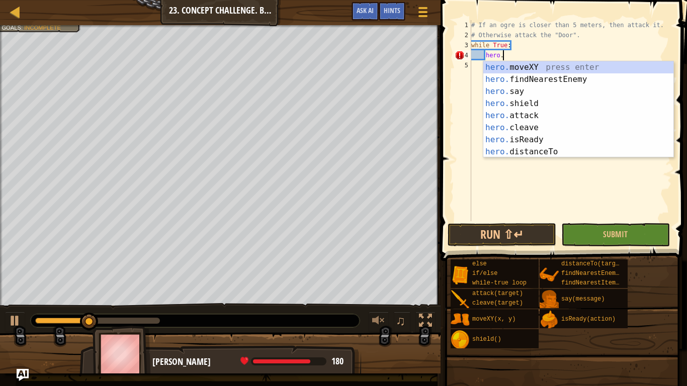
type textarea "h"
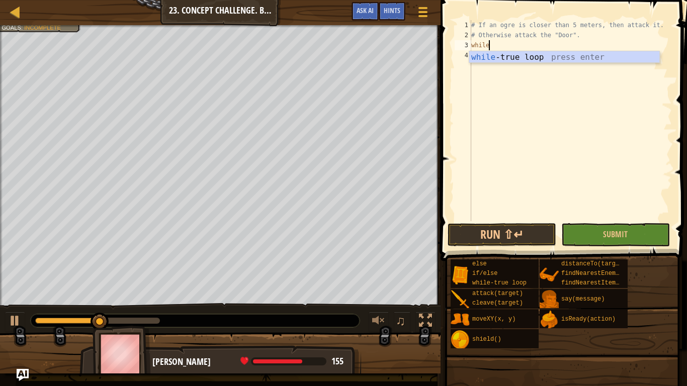
type textarea "w"
type textarea "# Otherwise attack the "Door""
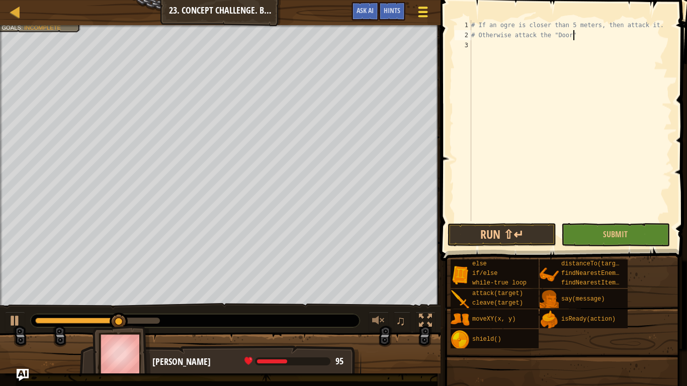
click at [421, 13] on div at bounding box center [423, 12] width 14 height 15
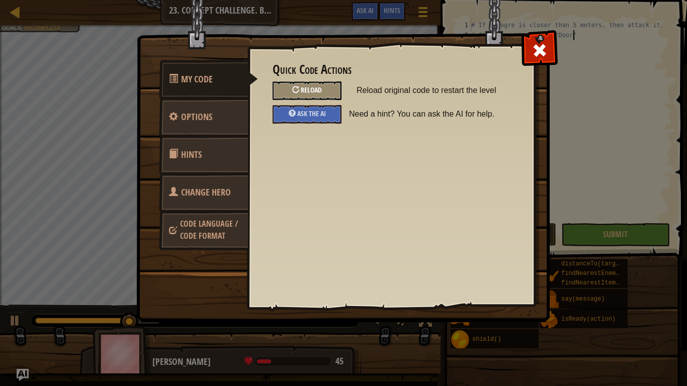
click at [318, 98] on div "Reload" at bounding box center [306, 90] width 69 height 19
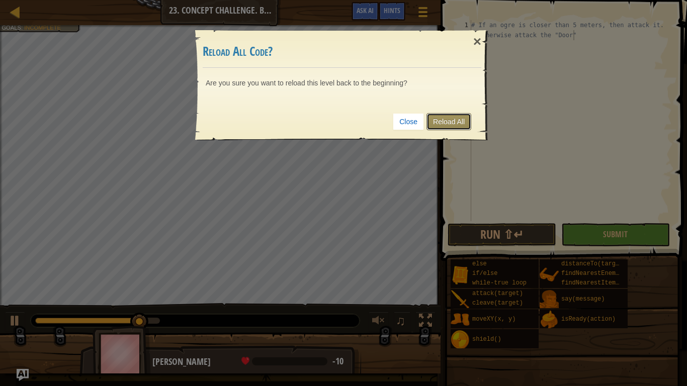
click at [436, 116] on link "Reload All" at bounding box center [448, 121] width 45 height 17
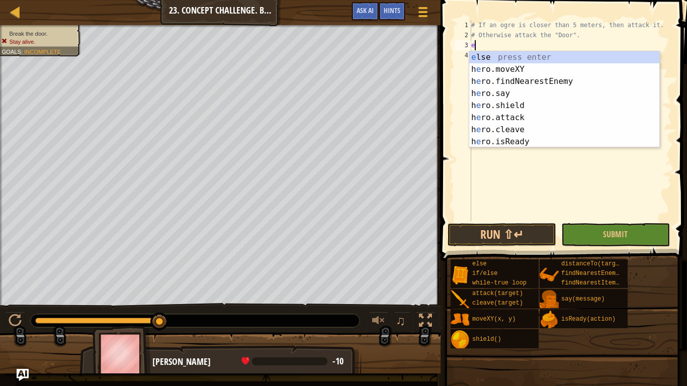
scroll to position [5, 0]
type textarea "e"
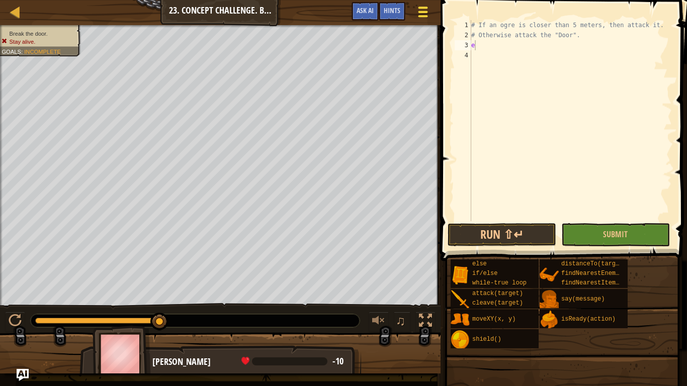
click at [427, 12] on span at bounding box center [423, 12] width 10 height 2
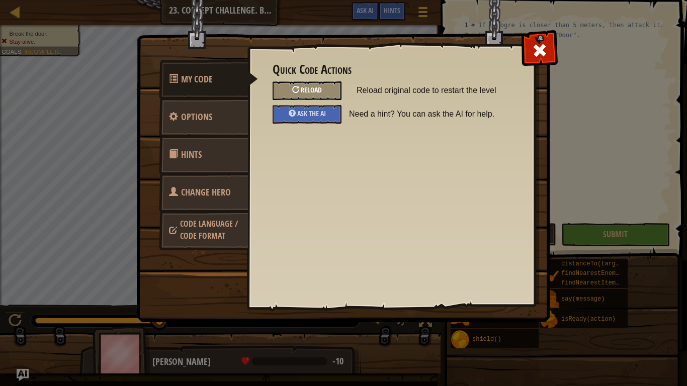
click at [319, 93] on span "Reload" at bounding box center [311, 90] width 21 height 10
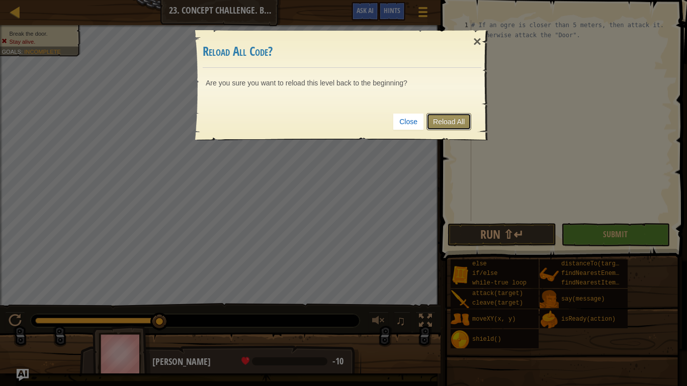
click at [430, 125] on link "Reload All" at bounding box center [448, 121] width 45 height 17
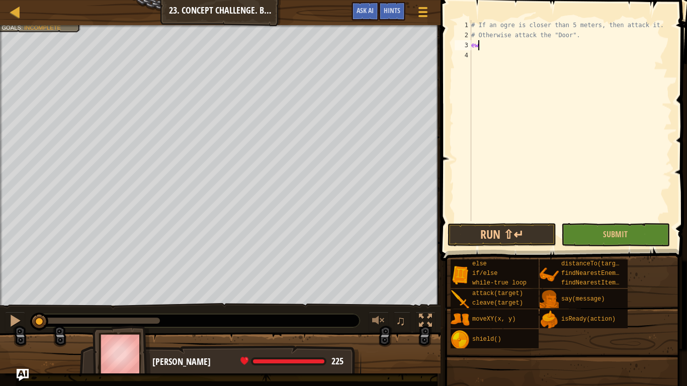
scroll to position [5, 1]
type textarea "e"
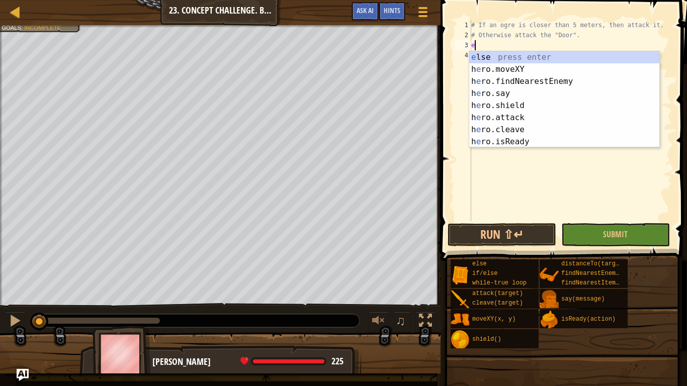
scroll to position [5, 0]
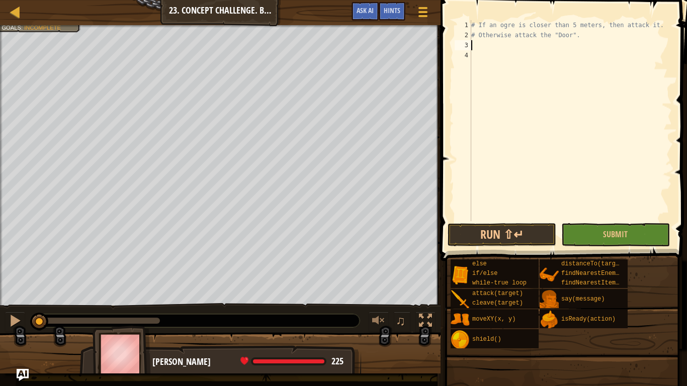
type textarea "w"
click at [553, 64] on div "# If an ogre is closer than 5 meters, then attack it. # Otherwise attack the "D…" at bounding box center [570, 130] width 203 height 221
click at [530, 45] on div "# If an ogre is closer than 5 meters, then attack it. # Otherwise attack the "D…" at bounding box center [570, 130] width 203 height 221
type textarea "w"
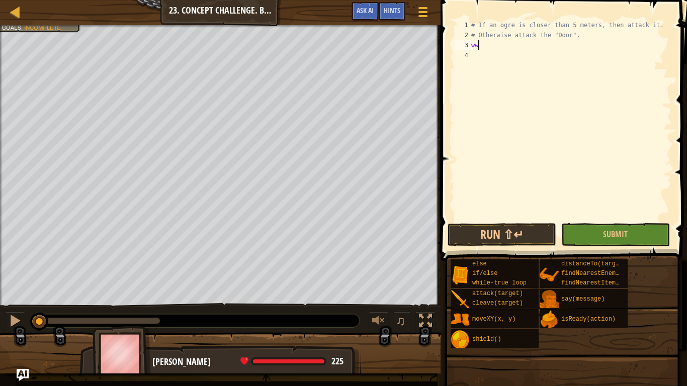
scroll to position [5, 0]
type textarea "w"
click at [525, 53] on div "w [PERSON_NAME]-true loop press enter" at bounding box center [564, 69] width 190 height 36
type textarea "h"
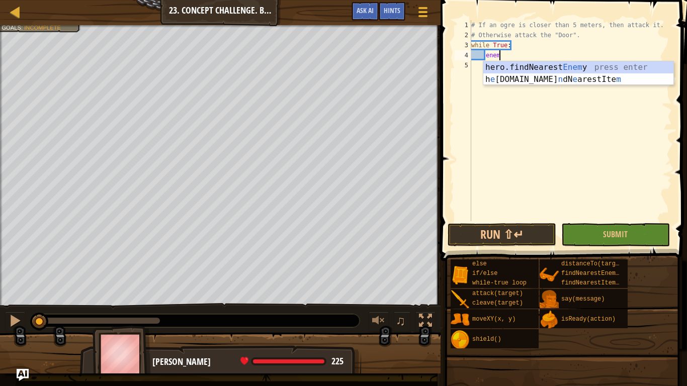
type textarea "enemy"
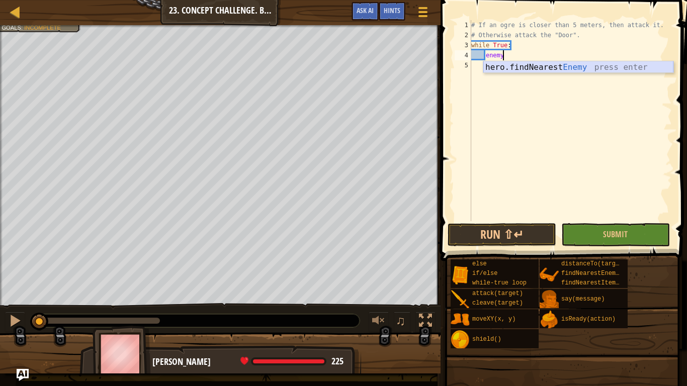
click at [537, 67] on div "hero.findNearest Enemy press enter" at bounding box center [578, 79] width 190 height 36
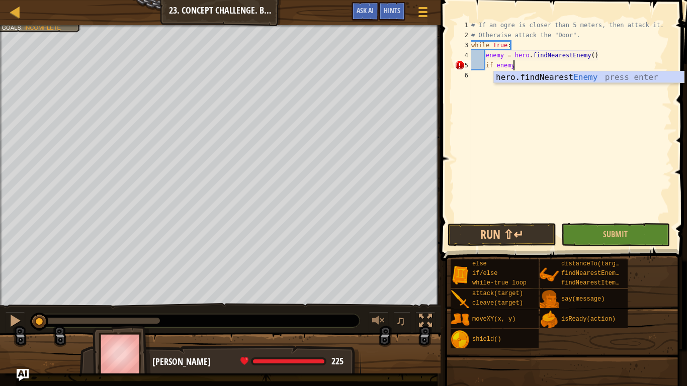
scroll to position [5, 7]
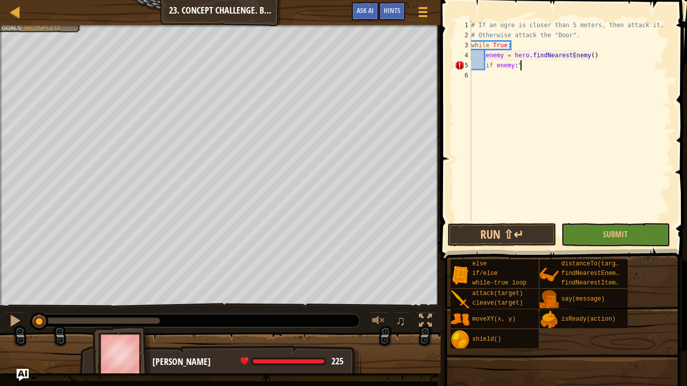
type textarea "if enemy:"
click at [499, 83] on div "# If an ogre is closer than 5 meters, then attack it. # Otherwise attack the "D…" at bounding box center [570, 130] width 203 height 221
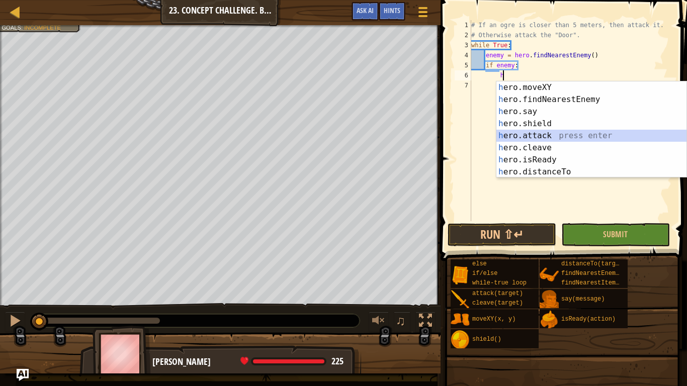
click at [553, 137] on div "h ero.moveXY press enter h ero.findNearestEnemy press enter h ero.say press ent…" at bounding box center [591, 141] width 190 height 121
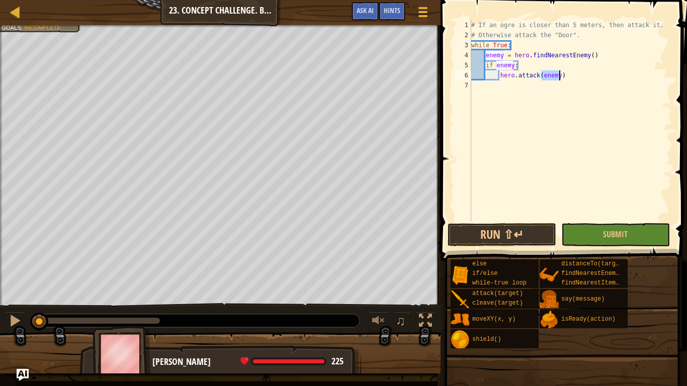
click at [437, 225] on div at bounding box center [437, 193] width 2 height 386
click at [453, 244] on button "Run ⇧↵" at bounding box center [501, 234] width 109 height 23
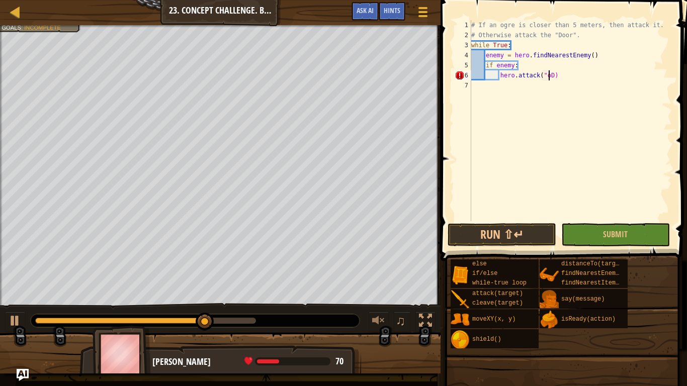
scroll to position [5, 12]
type textarea "hero.attack("D)"
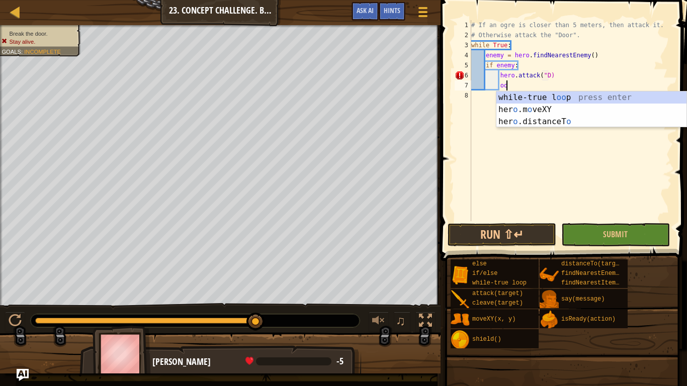
type textarea "o"
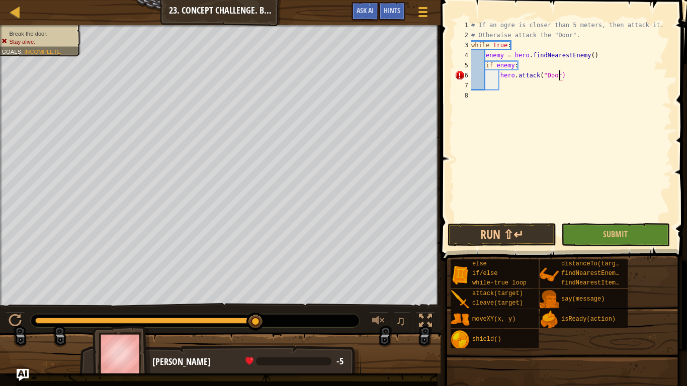
scroll to position [5, 13]
type textarea "hero.attack("Door")"
click at [504, 237] on button "Run ⇧↵" at bounding box center [501, 234] width 109 height 23
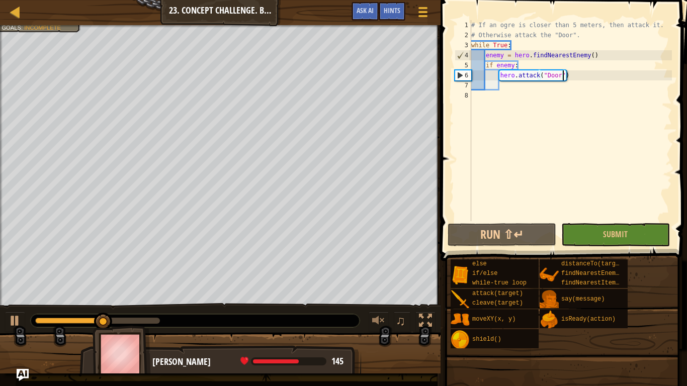
click at [511, 87] on div "# If an ogre is closer than 5 meters, then attack it. # Otherwise attack the "D…" at bounding box center [570, 130] width 203 height 221
type textarea "j"
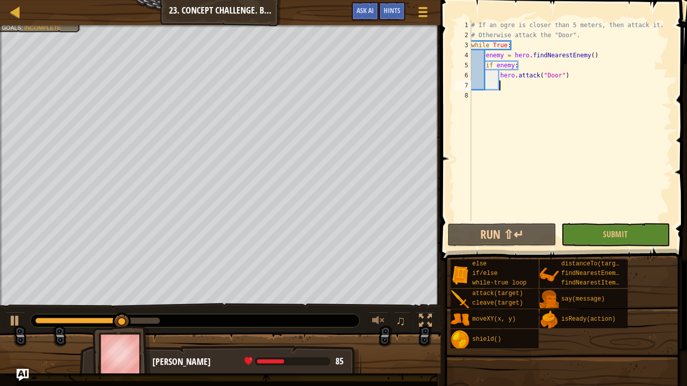
scroll to position [5, 4]
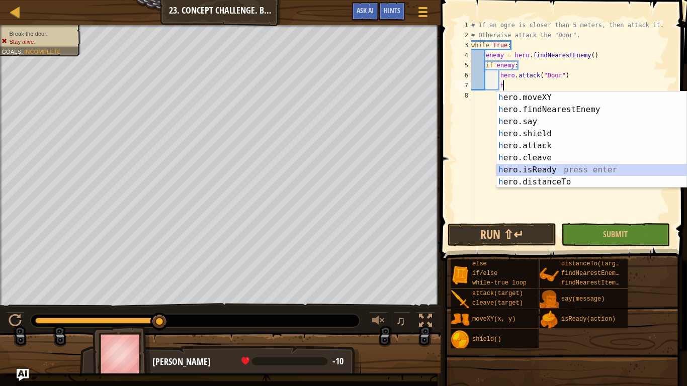
click at [569, 170] on div "h ero.moveXY press enter h ero.findNearestEnemy press enter h ero.say press ent…" at bounding box center [591, 151] width 190 height 121
type textarea "ready = hero.isReady("cleave")"
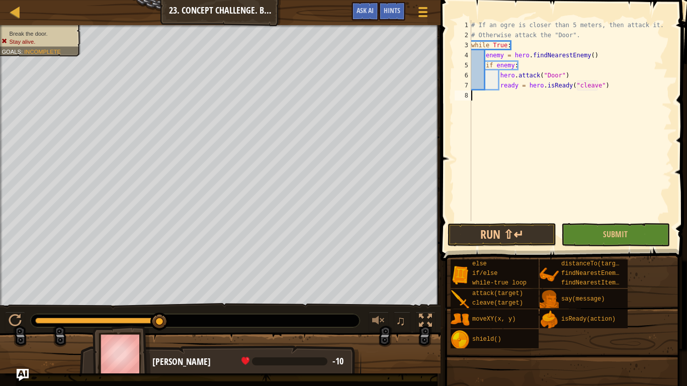
click at [490, 98] on div "# If an ogre is closer than 5 meters, then attack it. # Otherwise attack the "D…" at bounding box center [570, 130] width 203 height 221
type textarea "h"
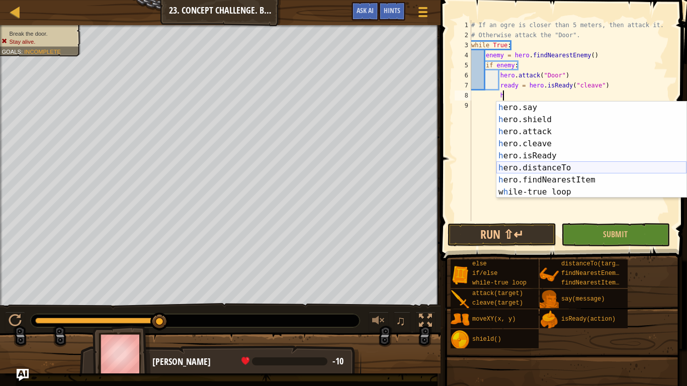
scroll to position [24, 0]
click at [581, 142] on div "h ero.say press enter h ero.shield press enter h ero.attack press enter h ero.c…" at bounding box center [591, 162] width 190 height 121
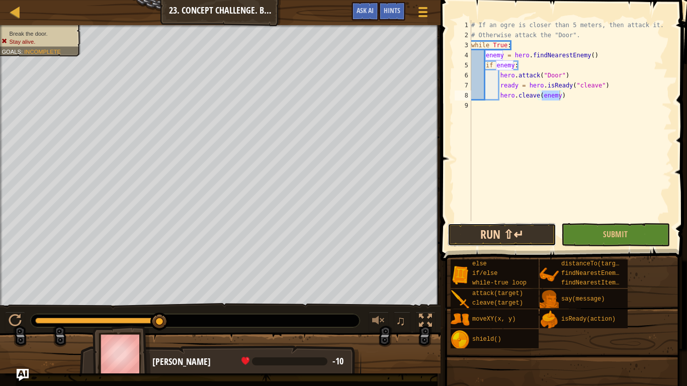
click at [497, 226] on button "Run ⇧↵" at bounding box center [501, 234] width 109 height 23
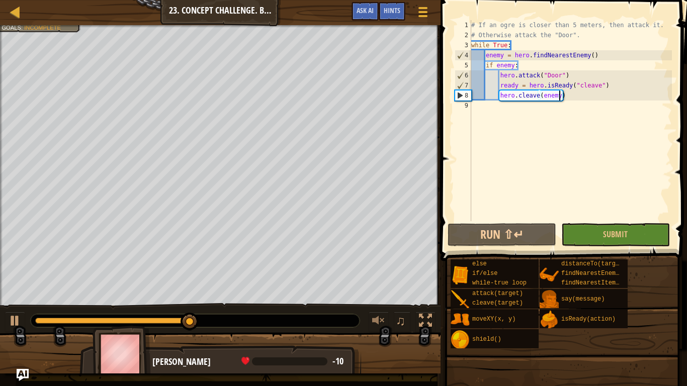
click at [597, 99] on div "# If an ogre is closer than 5 meters, then attack it. # Otherwise attack the "D…" at bounding box center [570, 130] width 203 height 221
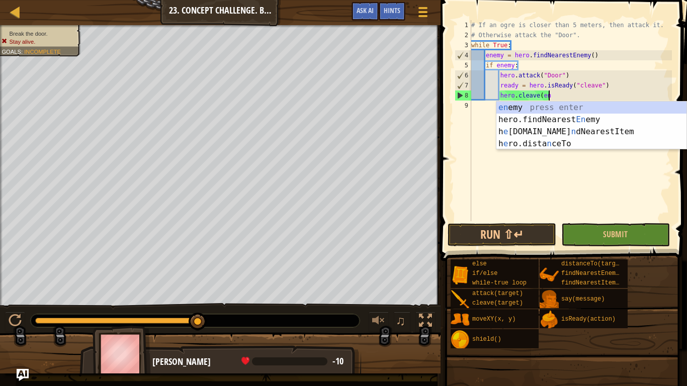
scroll to position [0, 0]
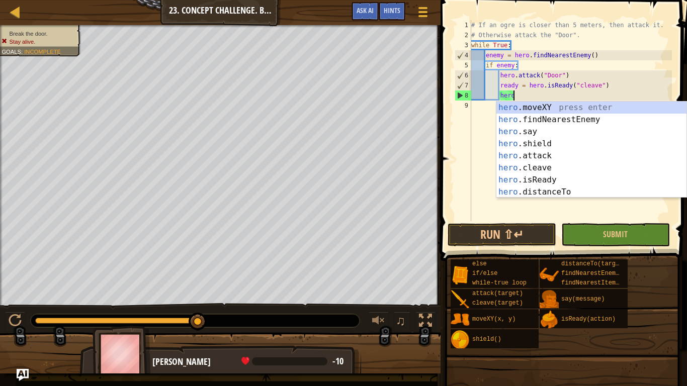
type textarea "h"
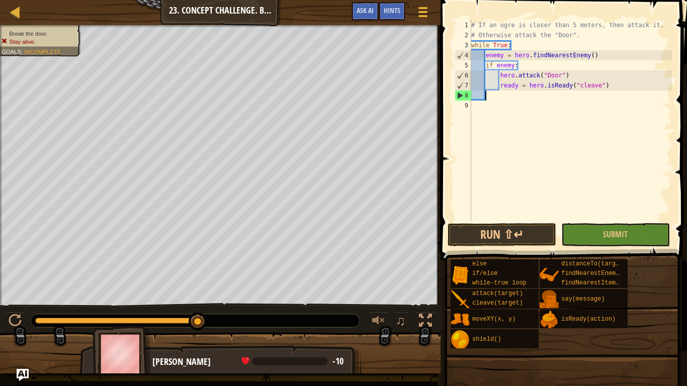
scroll to position [5, 0]
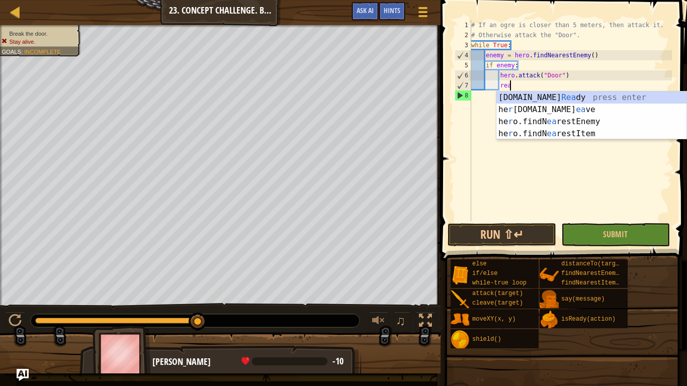
type textarea "r"
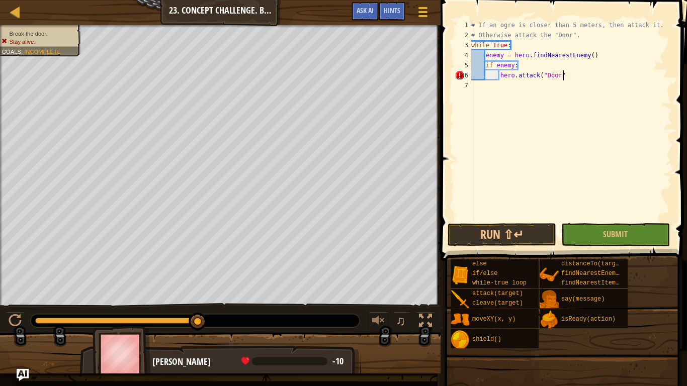
scroll to position [5, 13]
type textarea "hero.attack("Door")"
click at [517, 243] on button "Run ⇧↵" at bounding box center [501, 234] width 109 height 23
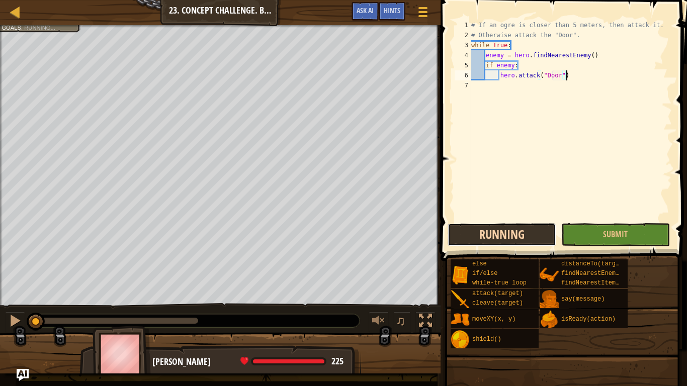
click at [517, 243] on button "Running" at bounding box center [501, 234] width 109 height 23
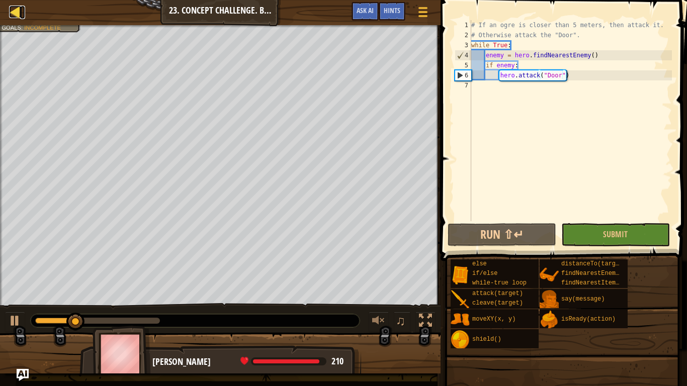
click at [17, 15] on div at bounding box center [15, 12] width 13 height 13
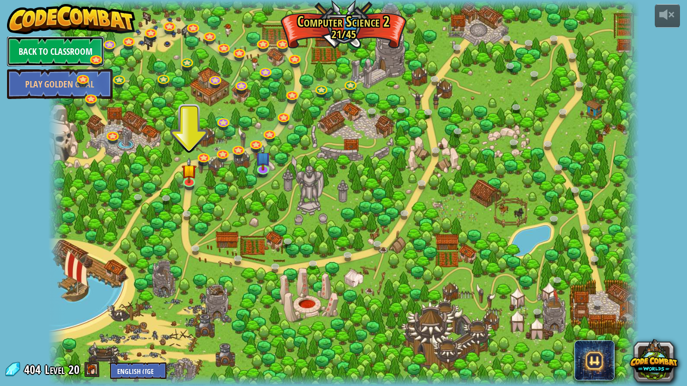
click at [65, 49] on link "Back to Classroom" at bounding box center [55, 51] width 97 height 30
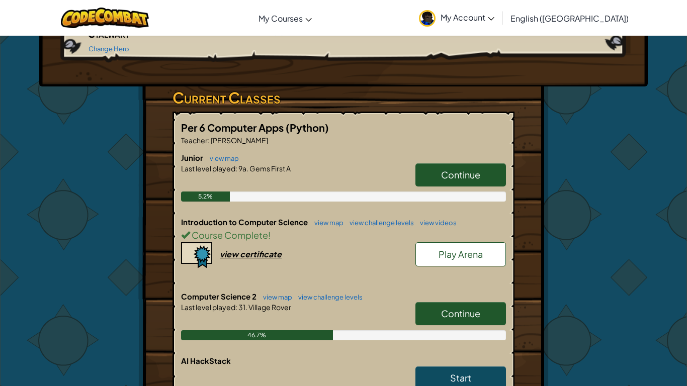
scroll to position [134, 0]
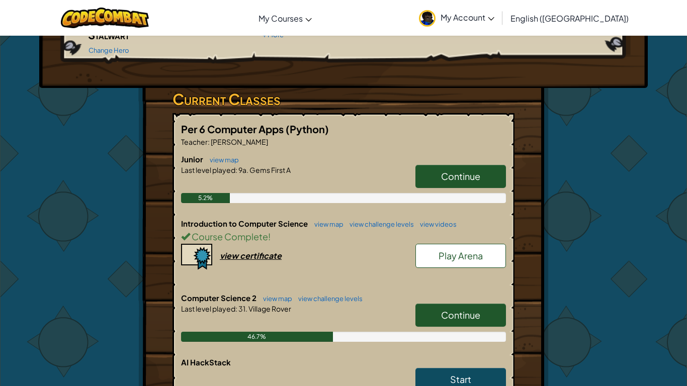
click at [442, 250] on span "Play Arena" at bounding box center [460, 256] width 44 height 12
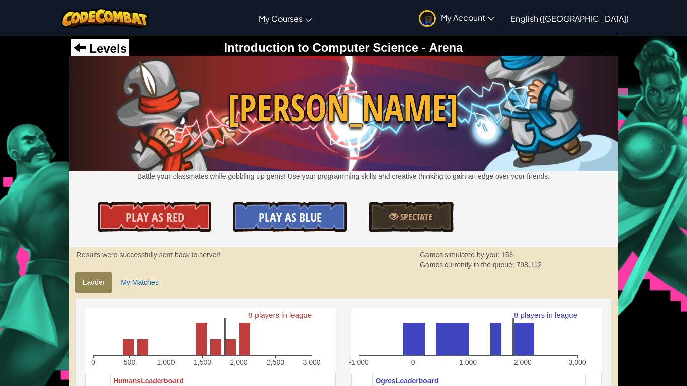
click at [328, 224] on link "Play As Blue" at bounding box center [289, 217] width 113 height 30
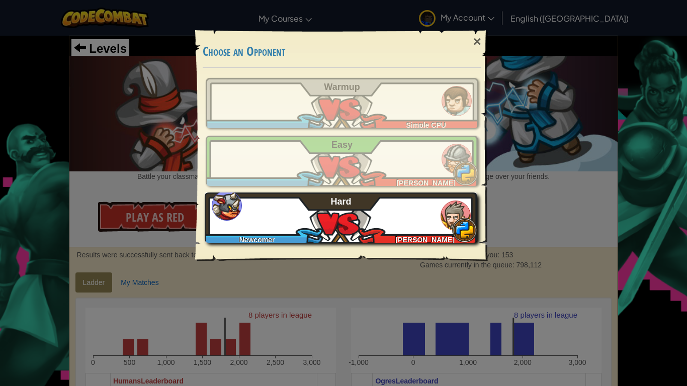
click at [285, 197] on div "Newcomer [PERSON_NAME] Hard" at bounding box center [341, 218] width 272 height 50
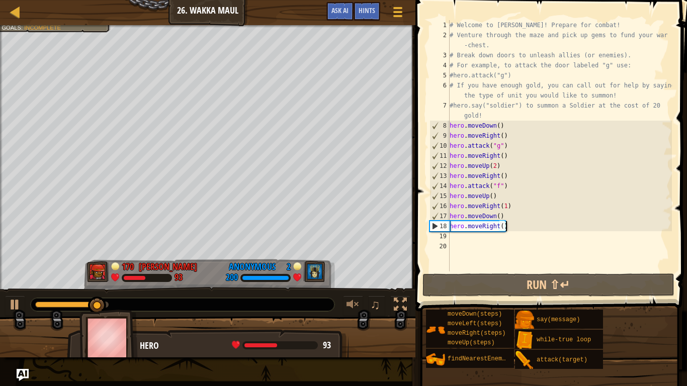
click at [511, 229] on div "# Welcome to [PERSON_NAME]! Prepare for combat! # Venture through the maze and …" at bounding box center [559, 155] width 224 height 271
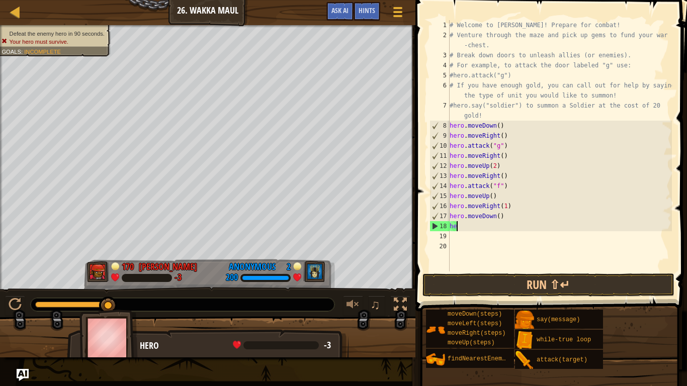
type textarea "h"
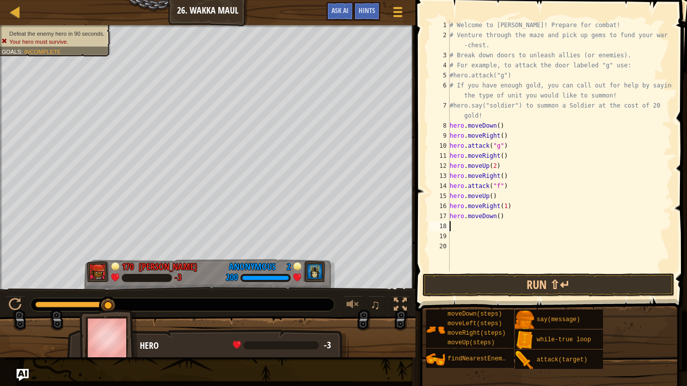
type textarea "l"
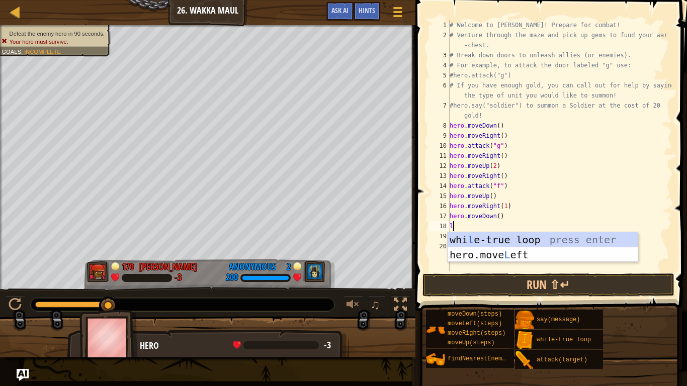
scroll to position [5, 0]
click at [530, 252] on div "whi l e-true loop press enter hero.move L eft press enter" at bounding box center [542, 262] width 190 height 60
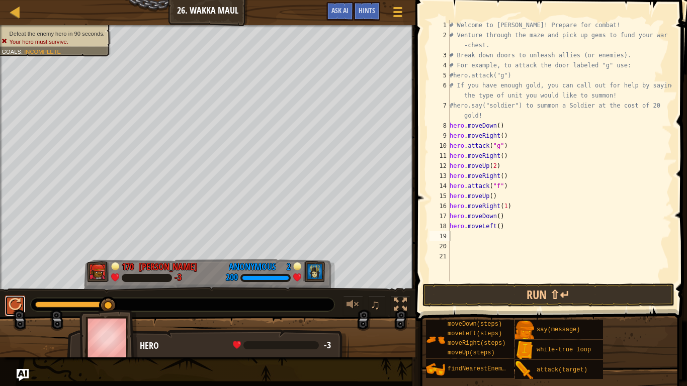
click at [21, 302] on div at bounding box center [15, 304] width 13 height 13
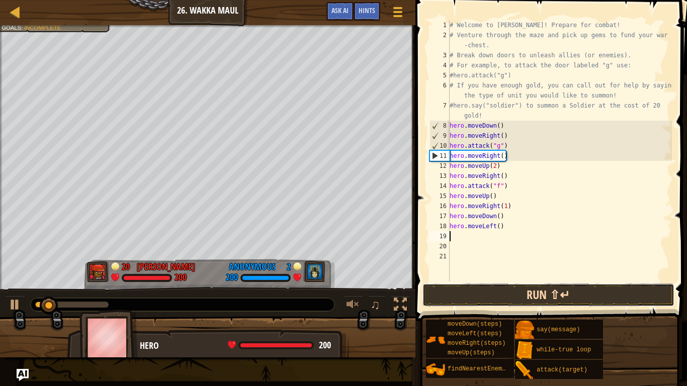
click at [496, 295] on button "Run ⇧↵" at bounding box center [548, 295] width 252 height 23
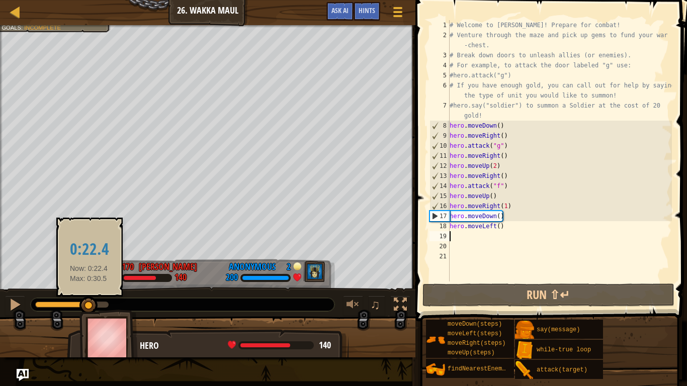
drag, startPoint x: 68, startPoint y: 305, endPoint x: 89, endPoint y: 303, distance: 21.2
click at [89, 303] on div at bounding box center [88, 306] width 18 height 18
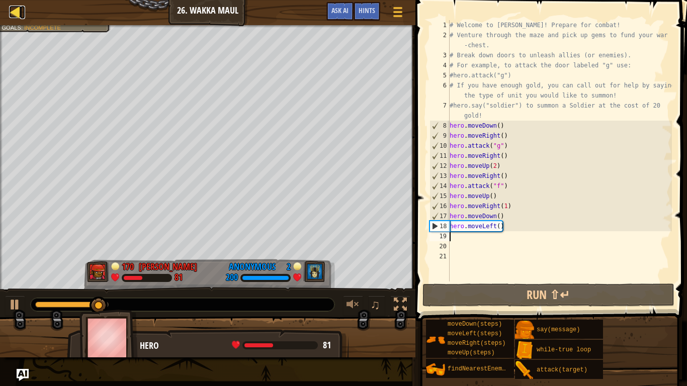
click at [15, 15] on div at bounding box center [15, 12] width 13 height 13
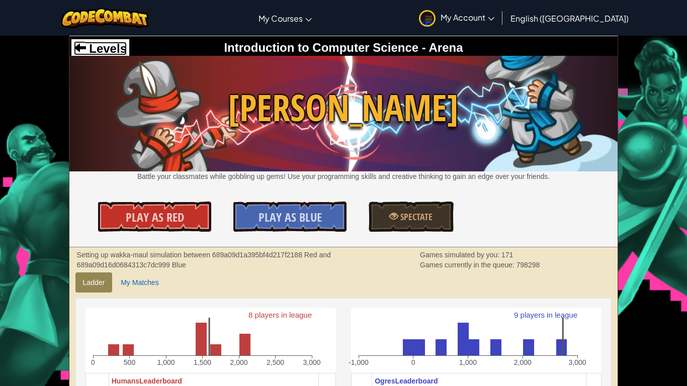
click at [95, 44] on span "Levels" at bounding box center [106, 49] width 41 height 14
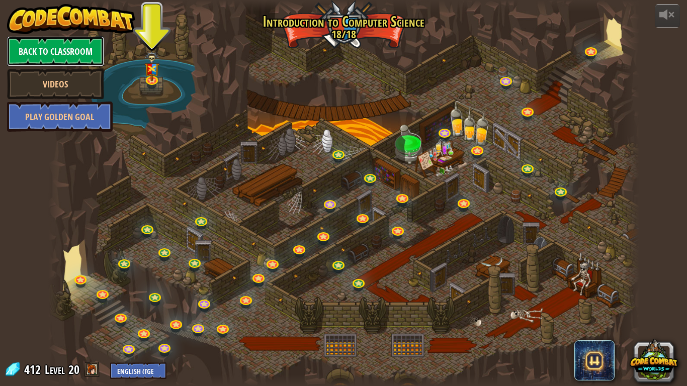
click at [55, 51] on link "Back to Classroom" at bounding box center [55, 51] width 97 height 30
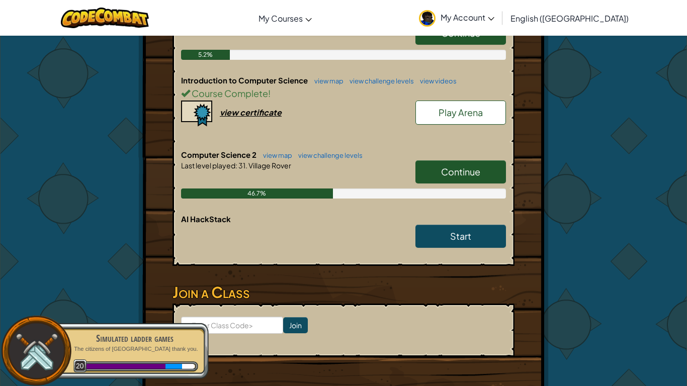
scroll to position [276, 0]
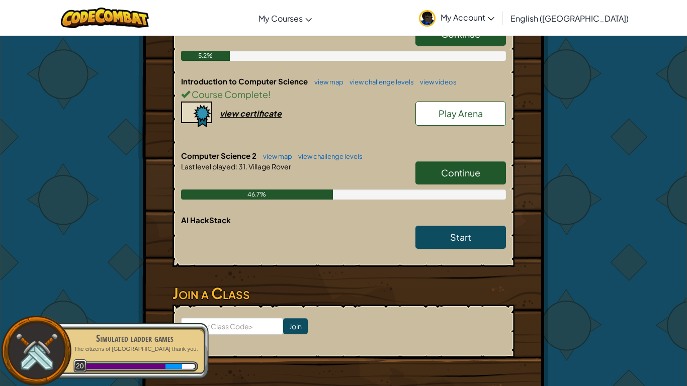
click at [431, 161] on link "Continue" at bounding box center [460, 172] width 90 height 23
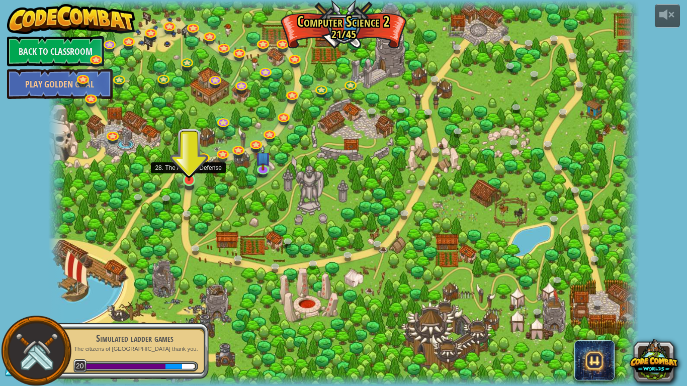
click at [188, 180] on img at bounding box center [188, 164] width 15 height 34
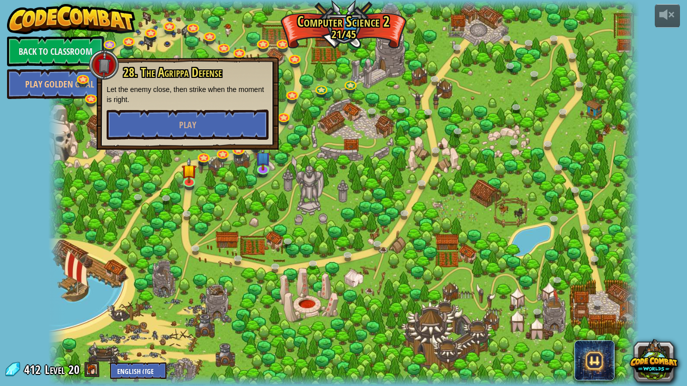
click at [227, 256] on div at bounding box center [343, 193] width 591 height 386
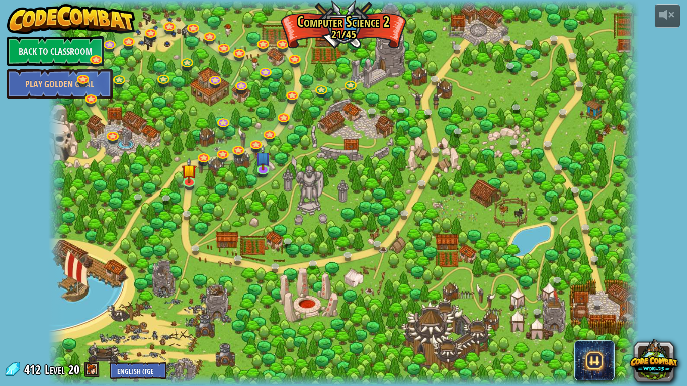
click at [226, 129] on div "8. Picnic Buster Protect the picnickers from patrolling ogres. Play 9. If-strav…" at bounding box center [343, 193] width 591 height 386
click at [224, 126] on link at bounding box center [224, 121] width 20 height 20
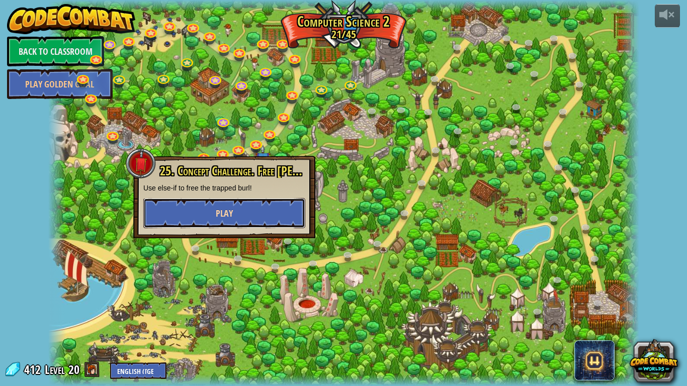
click at [232, 216] on span "Play" at bounding box center [224, 213] width 17 height 13
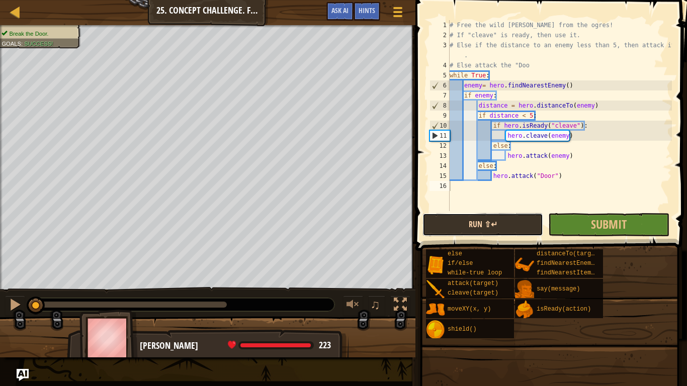
click at [501, 230] on button "Run ⇧↵" at bounding box center [482, 224] width 121 height 23
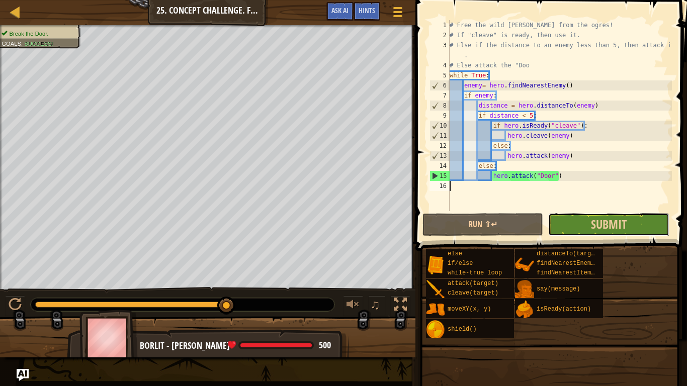
click at [557, 218] on button "Submit" at bounding box center [608, 224] width 121 height 23
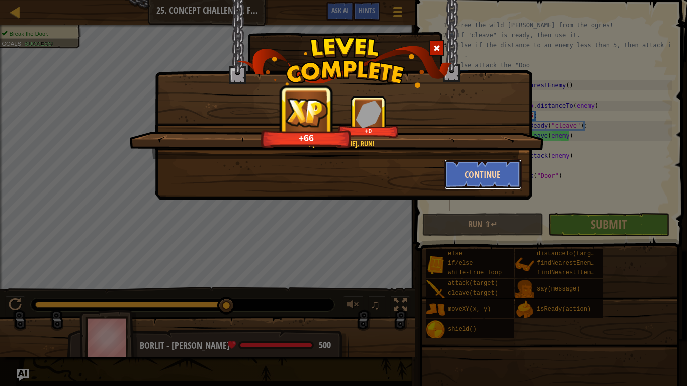
click at [477, 169] on button "Continue" at bounding box center [483, 174] width 78 height 30
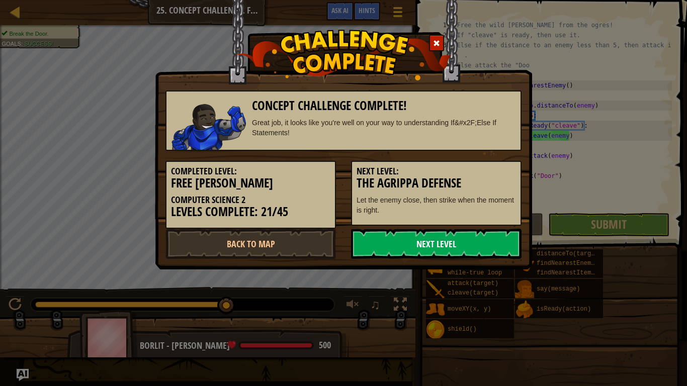
click at [400, 243] on link "Next Level" at bounding box center [436, 244] width 170 height 30
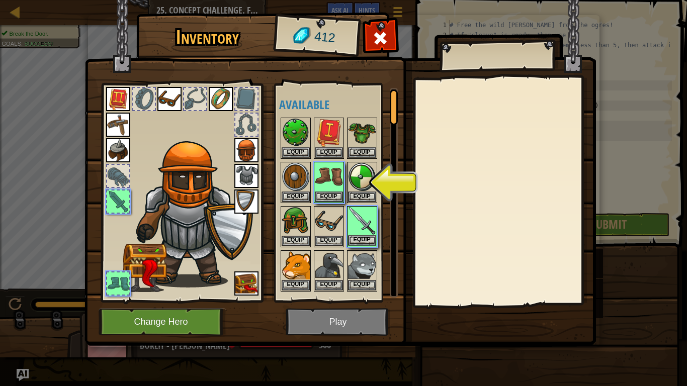
click at [369, 232] on img at bounding box center [362, 221] width 28 height 28
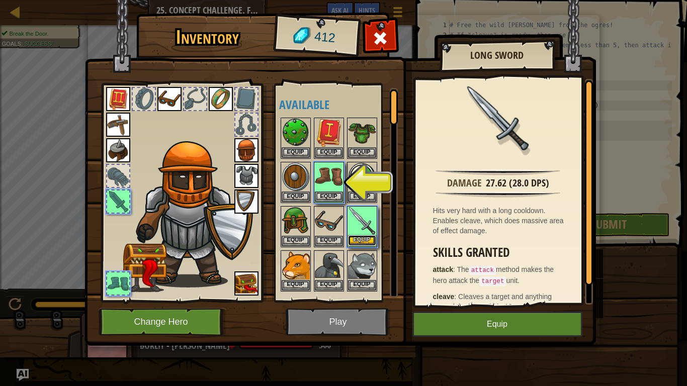
click at [362, 238] on button "Equip" at bounding box center [362, 240] width 28 height 11
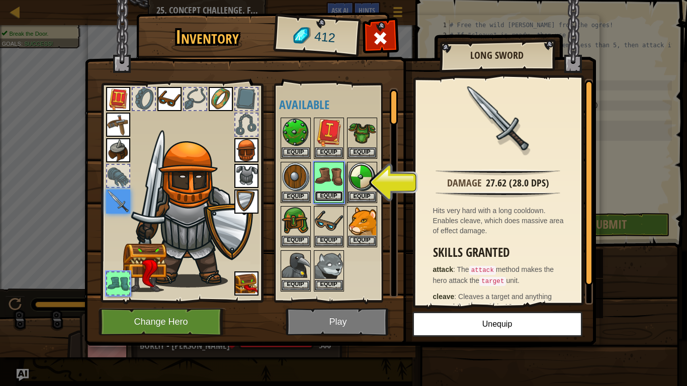
click at [331, 197] on button "Equip" at bounding box center [329, 196] width 28 height 11
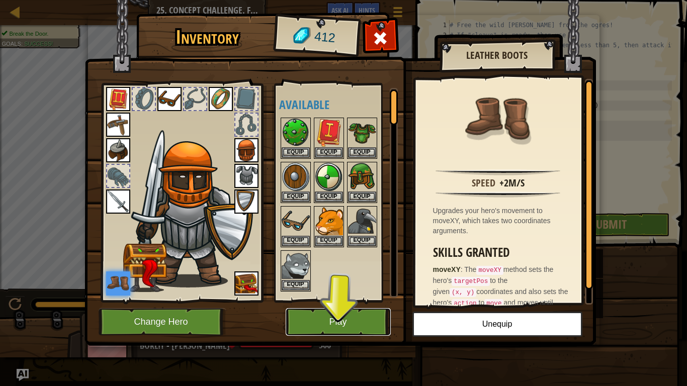
click at [316, 322] on button "Play" at bounding box center [338, 322] width 105 height 28
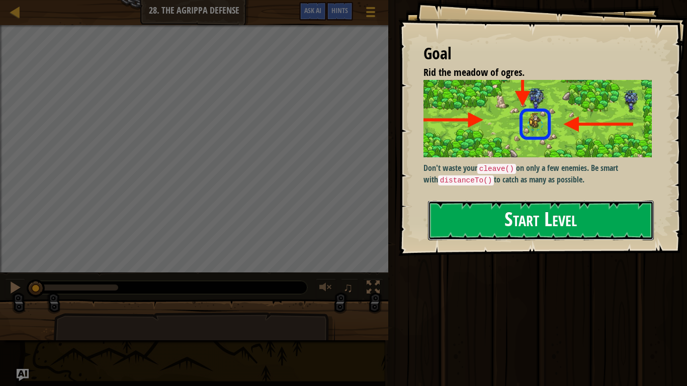
click at [572, 228] on button "Start Level" at bounding box center [541, 221] width 226 height 40
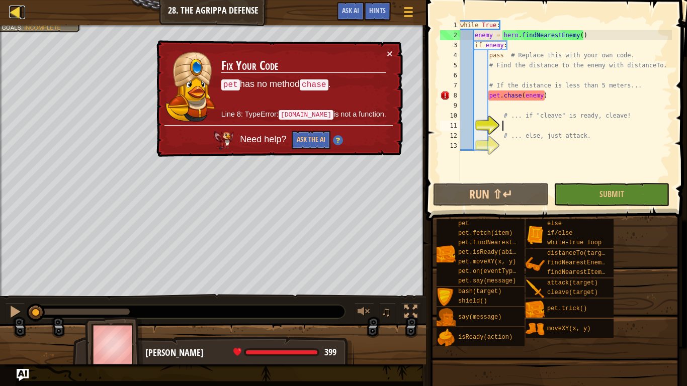
click at [16, 17] on div at bounding box center [15, 12] width 13 height 13
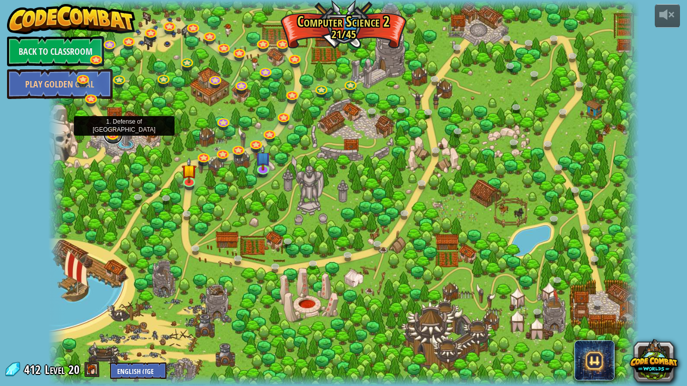
click at [112, 130] on link at bounding box center [113, 134] width 20 height 20
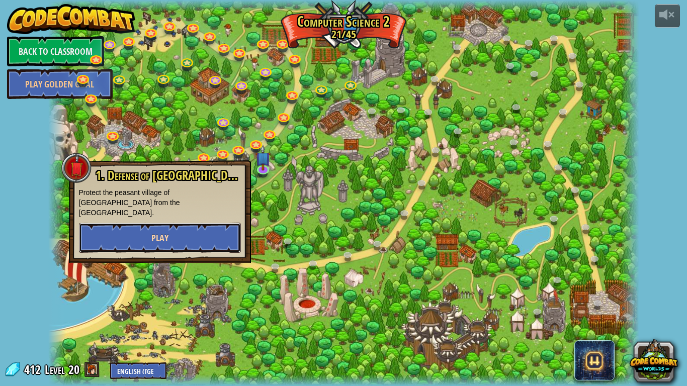
click at [128, 223] on button "Play" at bounding box center [160, 238] width 162 height 30
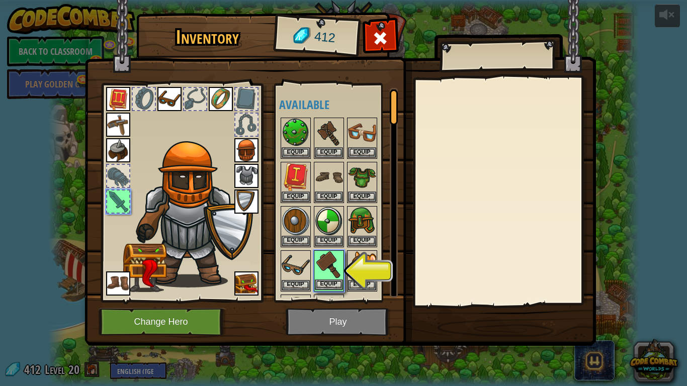
click at [317, 276] on img at bounding box center [329, 265] width 28 height 28
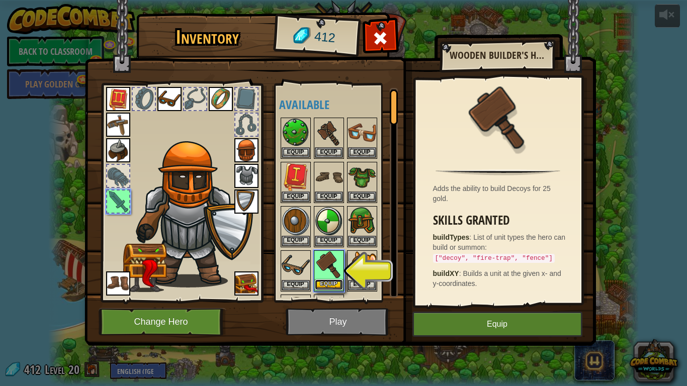
click at [318, 280] on button "Equip" at bounding box center [329, 285] width 28 height 11
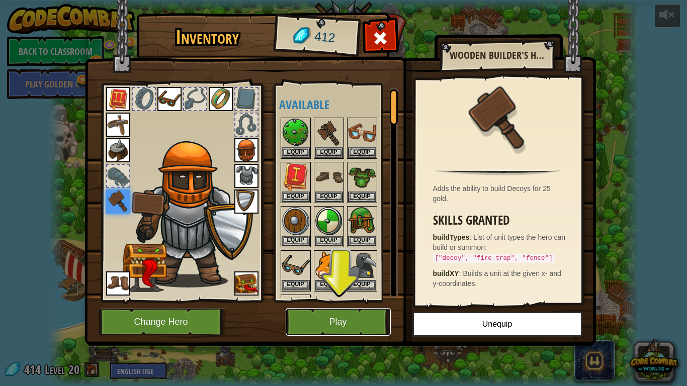
click at [310, 310] on button "Play" at bounding box center [338, 322] width 105 height 28
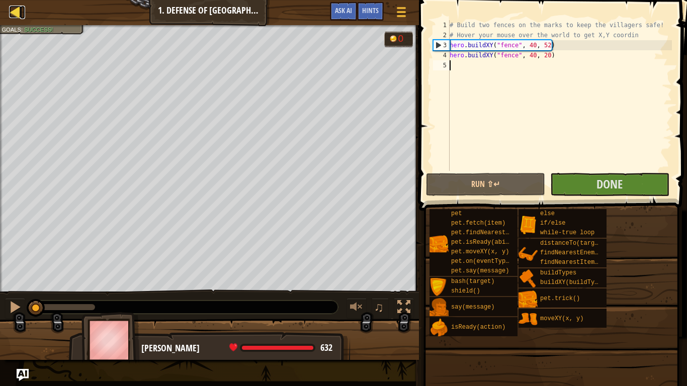
click at [15, 12] on div at bounding box center [15, 12] width 13 height 13
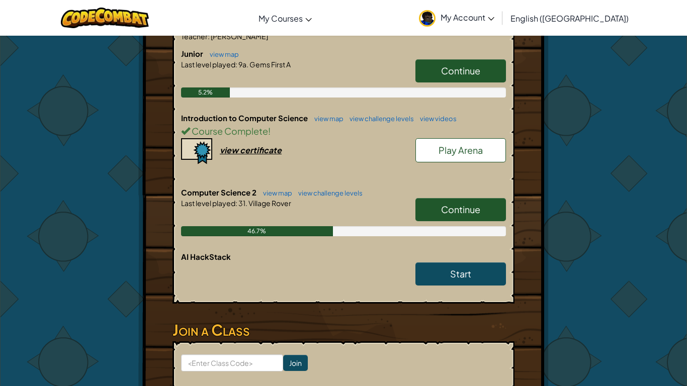
scroll to position [240, 0]
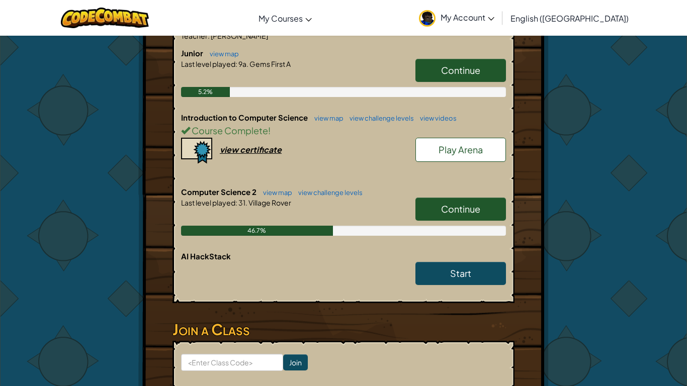
click at [439, 198] on link "Continue" at bounding box center [460, 209] width 90 height 23
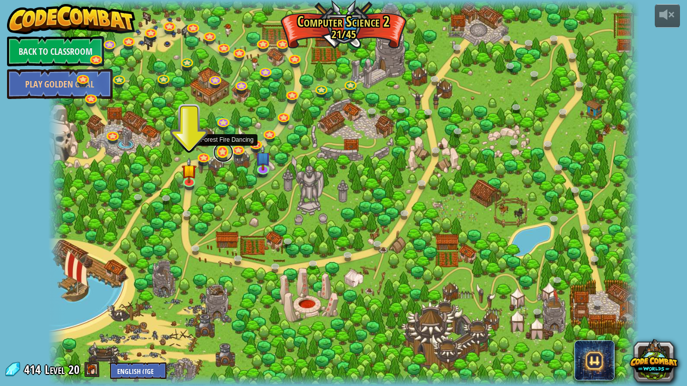
click at [230, 152] on link at bounding box center [223, 152] width 20 height 20
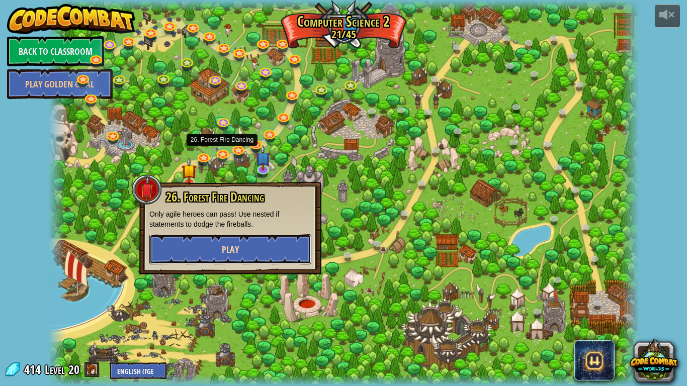
click at [223, 241] on button "Play" at bounding box center [230, 249] width 162 height 30
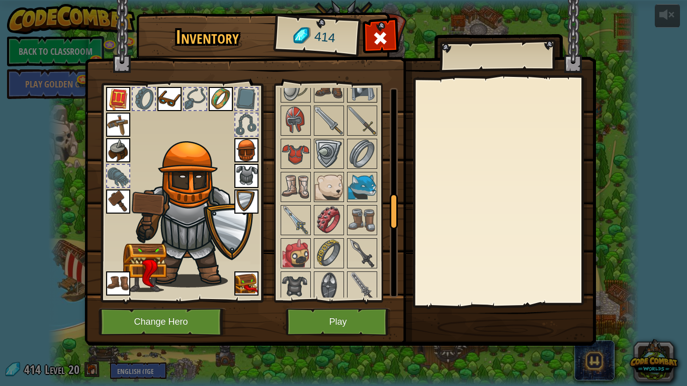
scroll to position [671, 0]
click at [304, 251] on img at bounding box center [296, 252] width 28 height 28
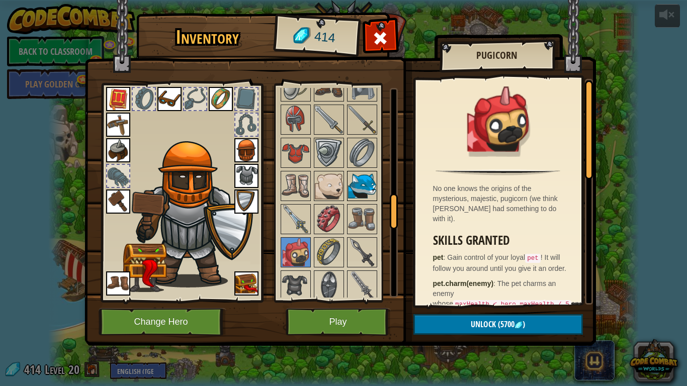
click at [357, 194] on img at bounding box center [362, 186] width 28 height 28
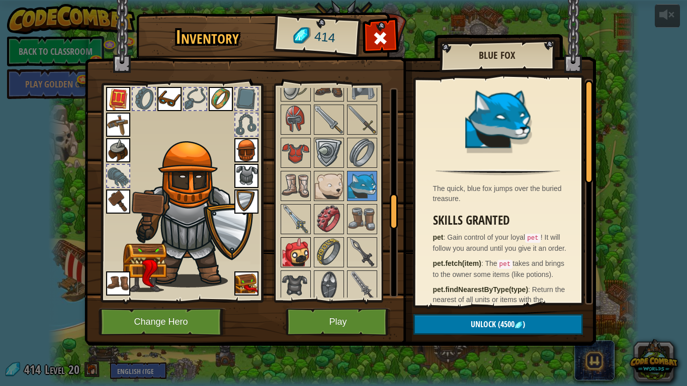
click at [290, 256] on img at bounding box center [296, 252] width 28 height 28
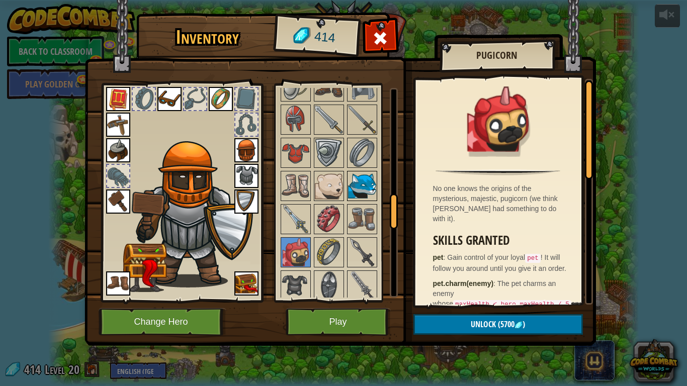
click at [369, 181] on img at bounding box center [362, 186] width 28 height 28
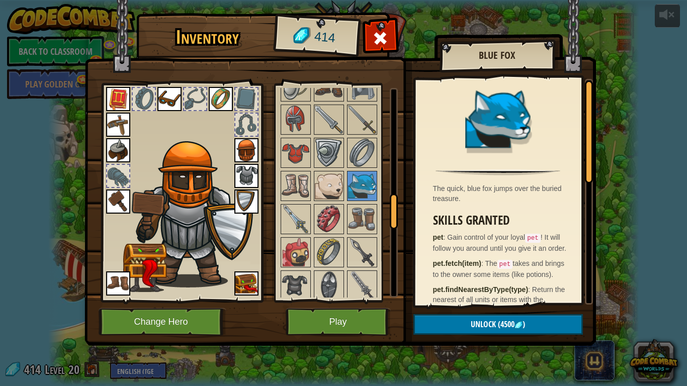
click at [247, 283] on img at bounding box center [246, 283] width 24 height 24
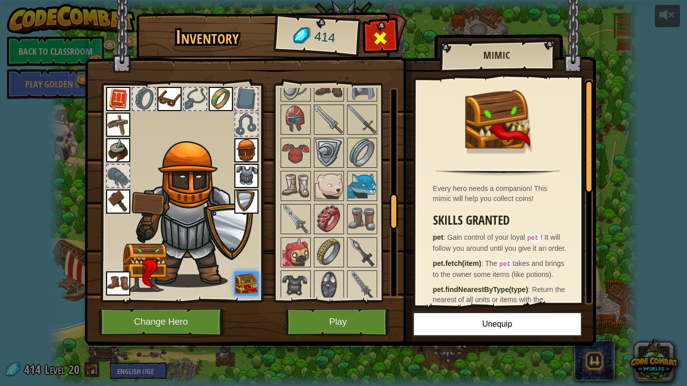
click at [378, 41] on span at bounding box center [380, 38] width 16 height 16
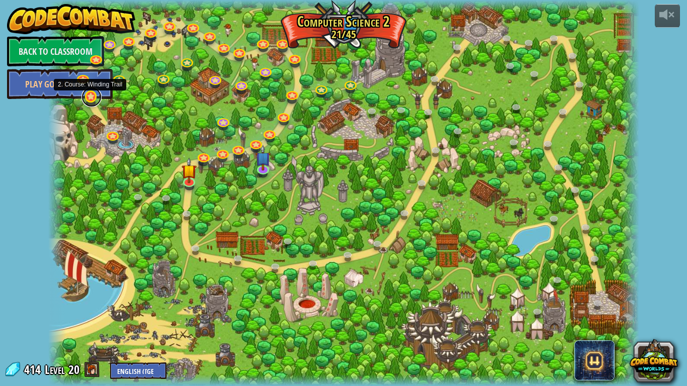
click at [89, 98] on link at bounding box center [91, 97] width 20 height 20
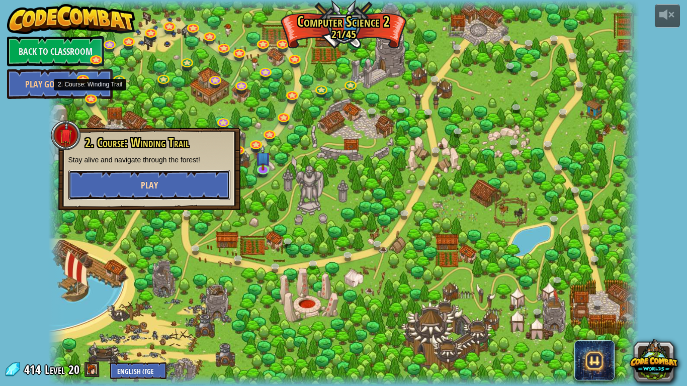
click at [120, 170] on button "Play" at bounding box center [149, 185] width 162 height 30
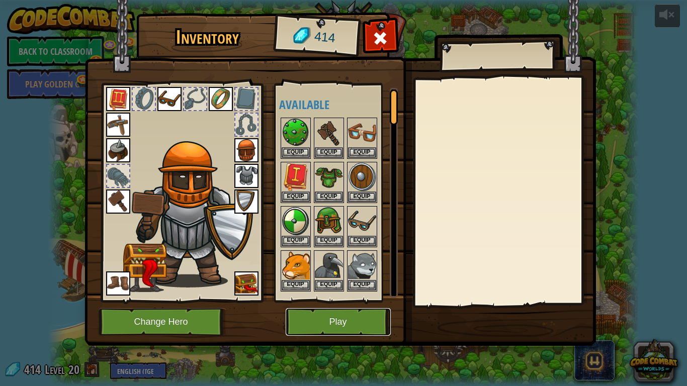
click at [328, 313] on button "Play" at bounding box center [338, 322] width 105 height 28
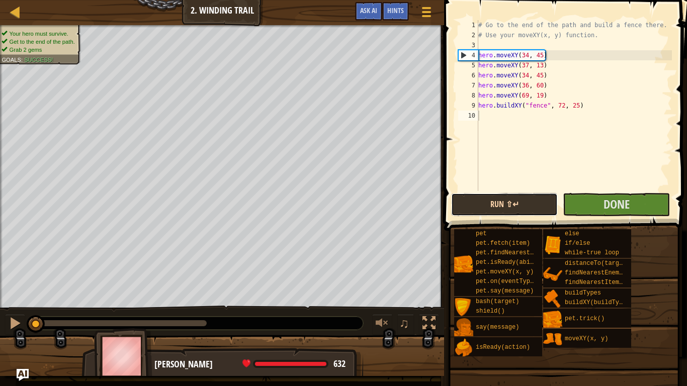
click at [462, 210] on button "Run ⇧↵" at bounding box center [504, 204] width 107 height 23
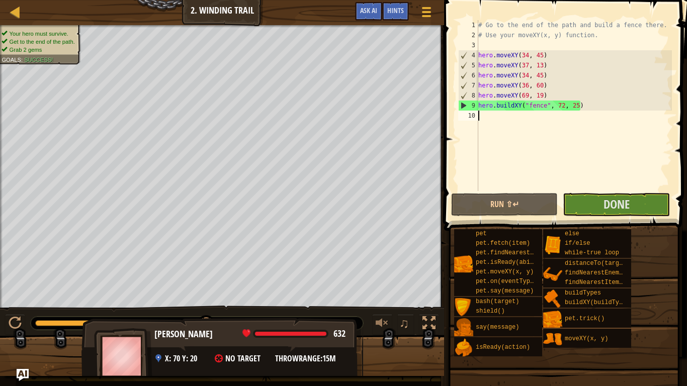
click at [313, 352] on div "Gordon 632 x: 70 y: 20 No target throwRange: 15m" at bounding box center [222, 359] width 282 height 83
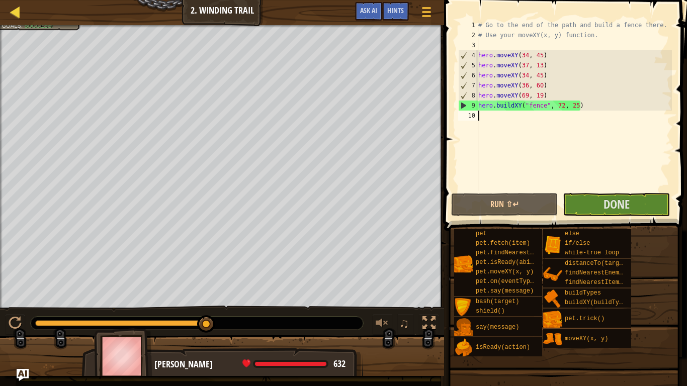
click at [20, 20] on div "Map" at bounding box center [22, 12] width 5 height 25
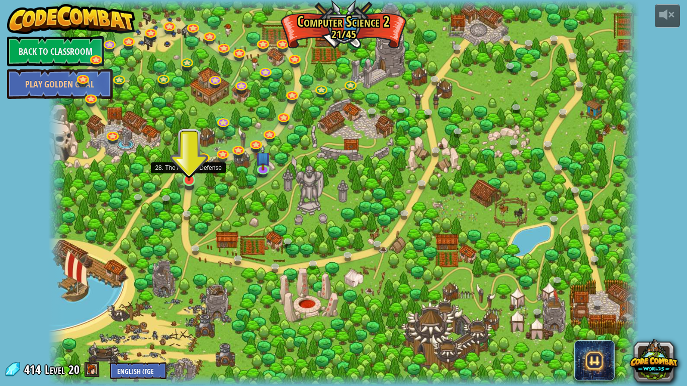
click at [190, 177] on img at bounding box center [188, 164] width 15 height 34
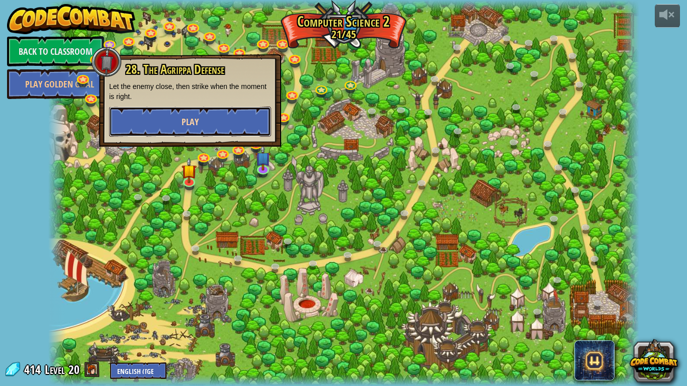
click at [190, 116] on span "Play" at bounding box center [189, 122] width 17 height 13
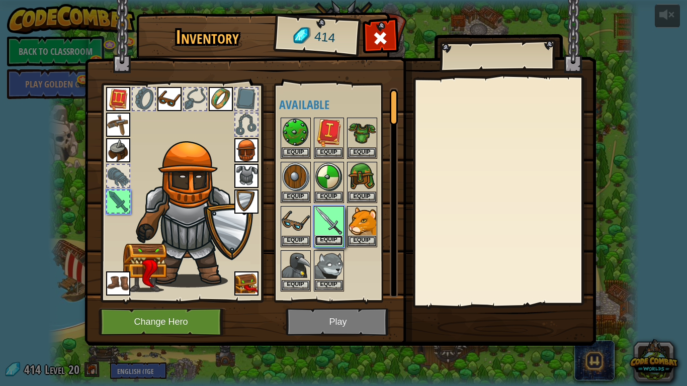
click at [317, 239] on button "Equip" at bounding box center [329, 240] width 28 height 11
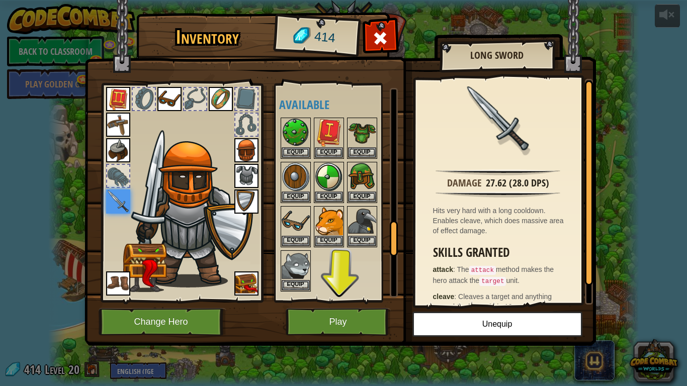
scroll to position [1129, 0]
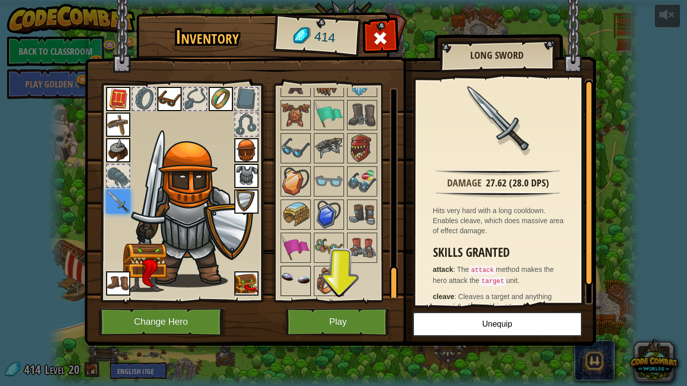
click at [289, 274] on img at bounding box center [296, 281] width 28 height 28
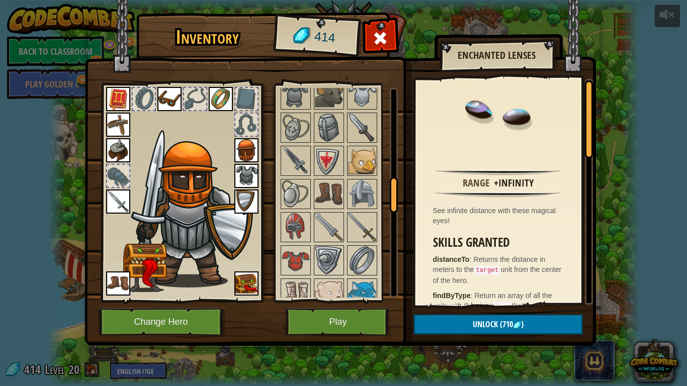
scroll to position [562, 0]
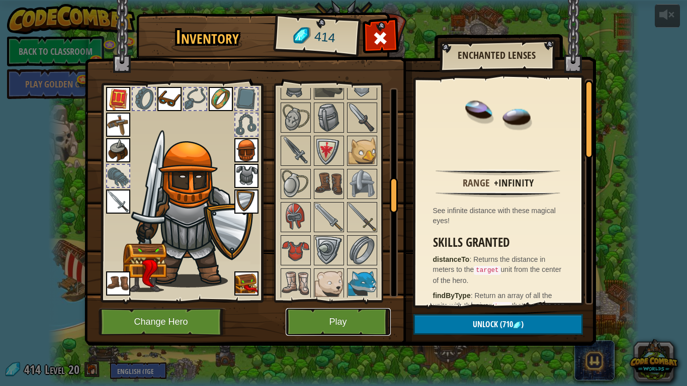
click at [311, 312] on button "Play" at bounding box center [338, 322] width 105 height 28
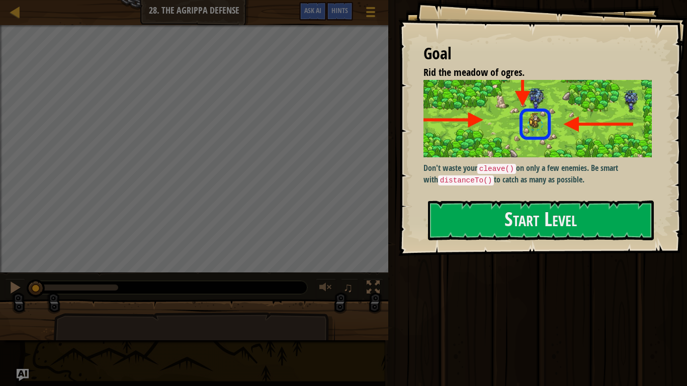
click at [484, 245] on div "Goal Rid the meadow of ogres. Don't waste your cleave() on only a few enemies. …" at bounding box center [542, 128] width 289 height 256
click at [461, 231] on button "Start Level" at bounding box center [541, 221] width 226 height 40
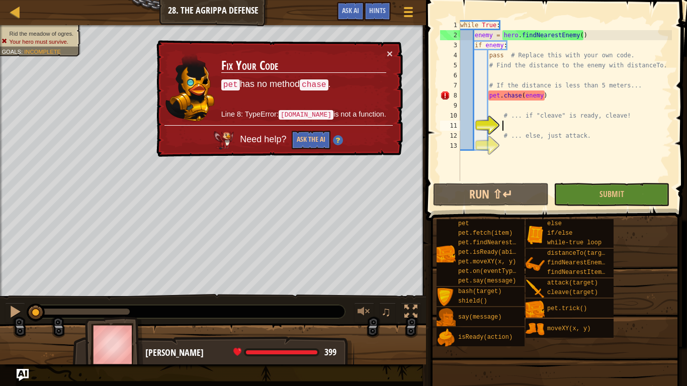
click at [579, 106] on div "while True : enemy = hero . findNearestEnemy ( ) if enemy : pass # Replace this…" at bounding box center [565, 110] width 214 height 181
click at [557, 85] on div "while True : enemy = hero . findNearestEnemy ( ) if enemy : pass # Replace this…" at bounding box center [565, 110] width 214 height 181
click at [559, 92] on div "while True : enemy = hero . findNearestEnemy ( ) if enemy : pass # Replace this…" at bounding box center [565, 110] width 214 height 181
type textarea "[DOMAIN_NAME](enemy)"
click at [404, 14] on div at bounding box center [409, 12] width 14 height 15
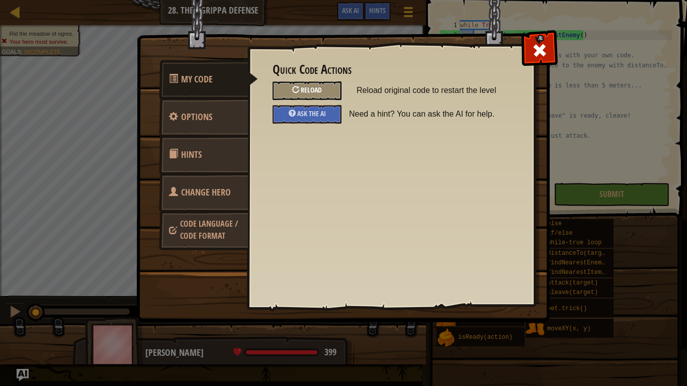
click at [321, 90] on span "Reload" at bounding box center [311, 90] width 21 height 10
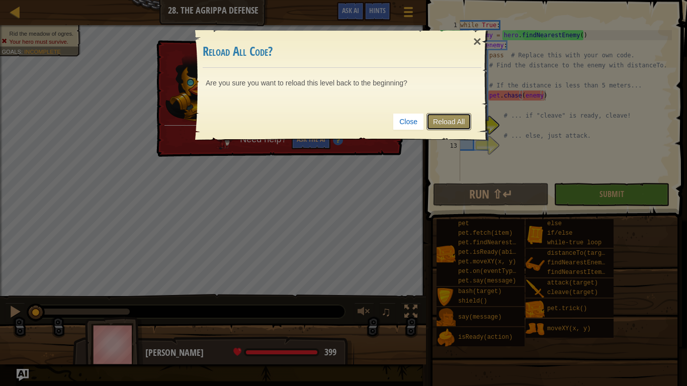
click at [466, 121] on link "Reload All" at bounding box center [448, 121] width 45 height 17
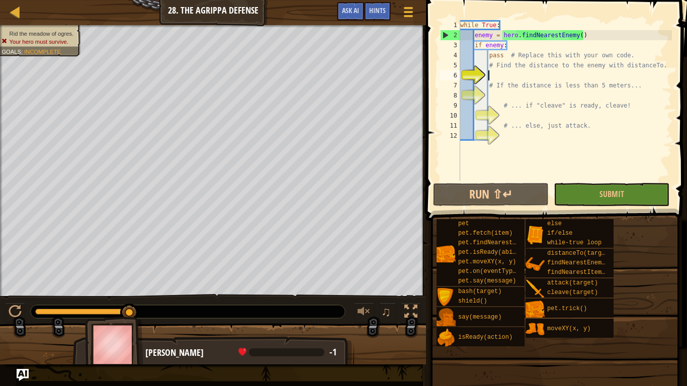
scroll to position [5, 4]
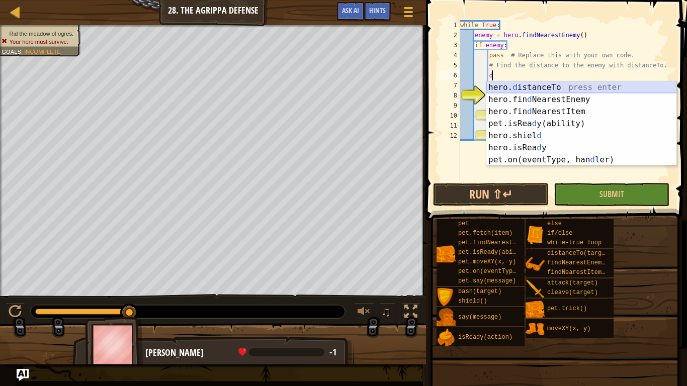
click at [577, 90] on div "hero. d istanceTo press enter hero.fin d NearestEnemy press enter hero.fin d Ne…" at bounding box center [581, 135] width 190 height 109
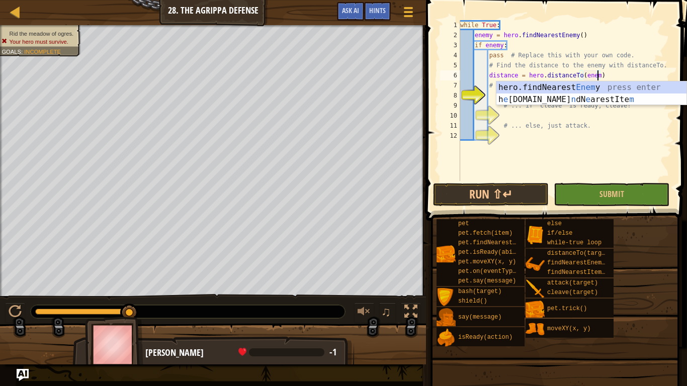
scroll to position [5, 20]
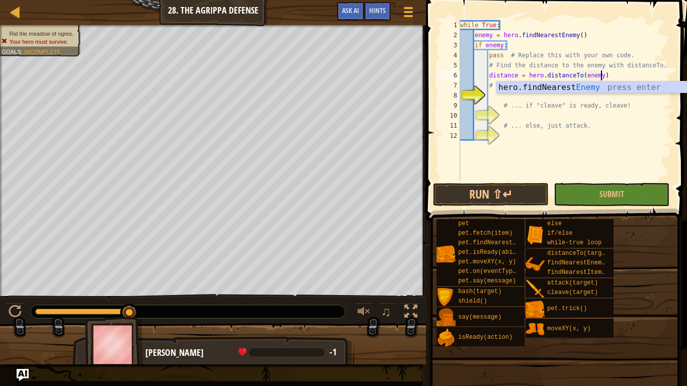
click at [626, 124] on div "while True : enemy = hero . findNearestEnemy ( ) if enemy : pass # Replace this…" at bounding box center [565, 110] width 214 height 181
type textarea "# ... else, just attack."
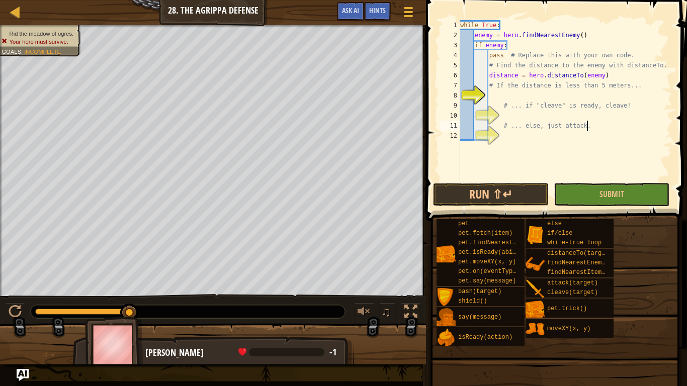
click at [524, 93] on div "while True : enemy = hero . findNearestEnemy ( ) if enemy : pass # Replace this…" at bounding box center [565, 110] width 214 height 181
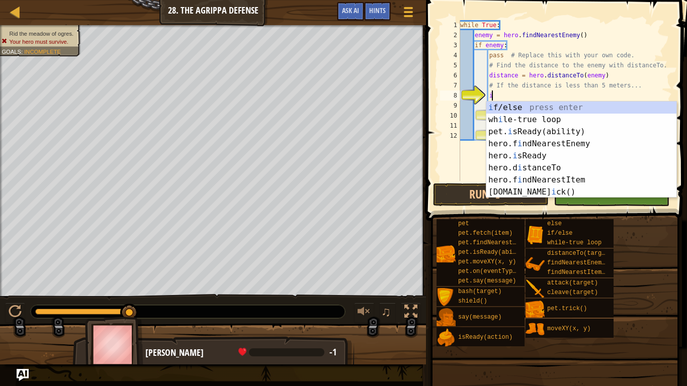
scroll to position [5, 4]
type textarea "if"
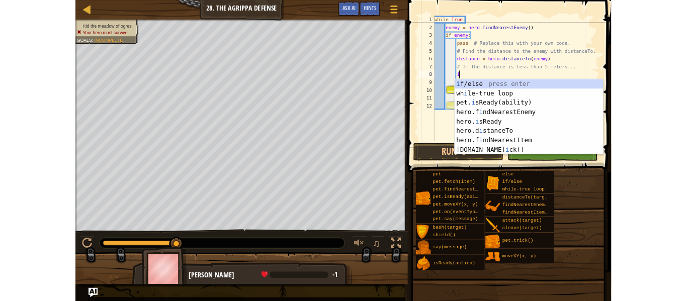
scroll to position [5, 5]
